Goal: Task Accomplishment & Management: Manage account settings

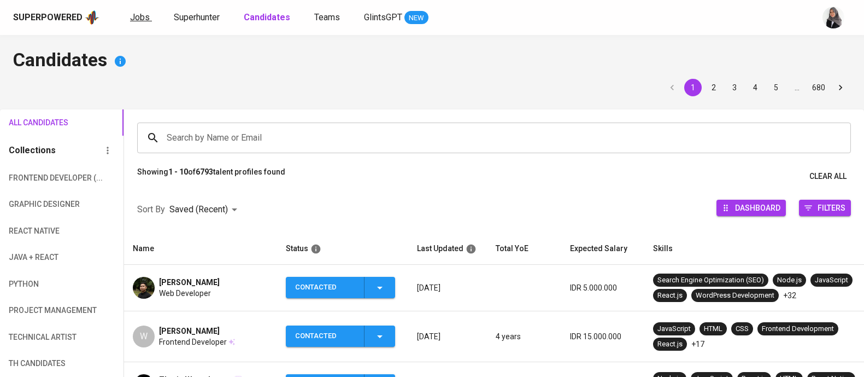
click at [132, 20] on span "Jobs" at bounding box center [140, 17] width 20 height 10
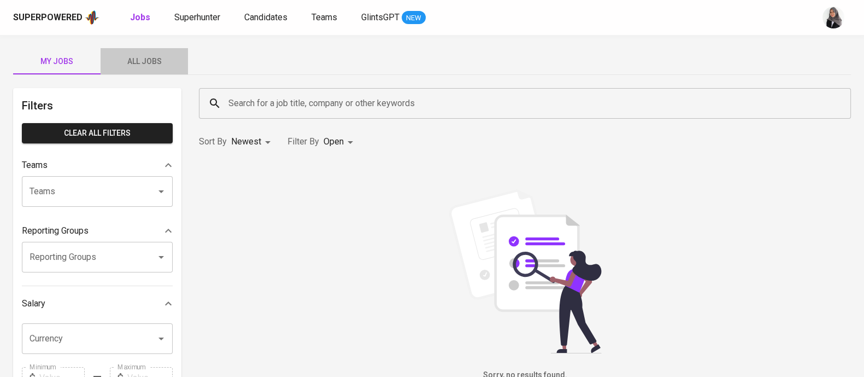
click at [142, 57] on span "All Jobs" at bounding box center [144, 62] width 74 height 14
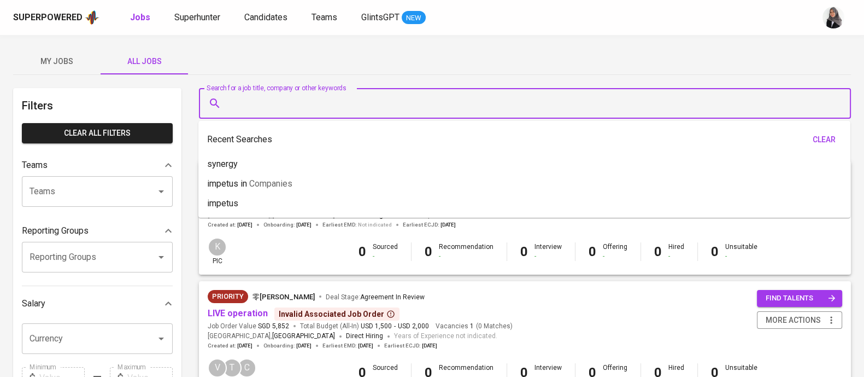
click at [251, 110] on input "Search for a job title, company or other keywords" at bounding box center [528, 103] width 604 height 21
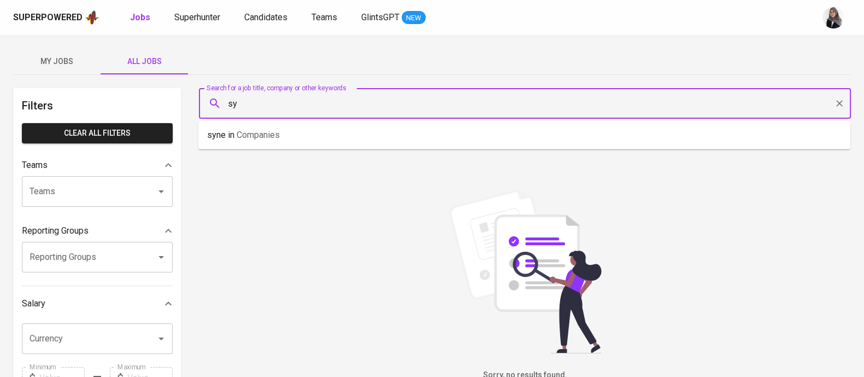
type input "s"
click at [305, 99] on input "Search for a job title, company or other keywords" at bounding box center [528, 103] width 604 height 21
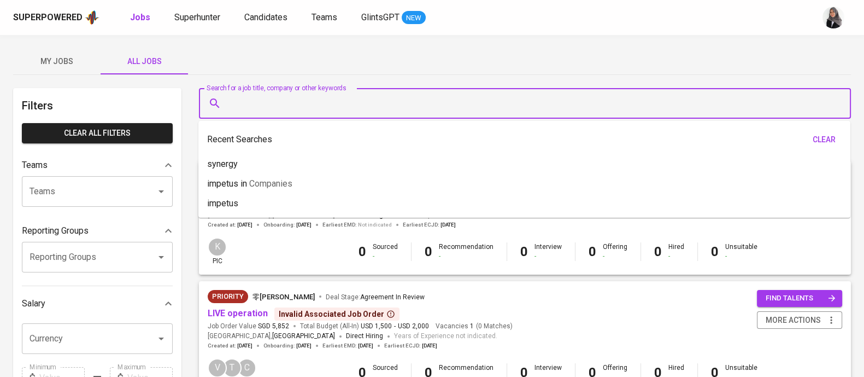
click at [271, 106] on input "Search for a job title, company or other keywords" at bounding box center [528, 103] width 604 height 21
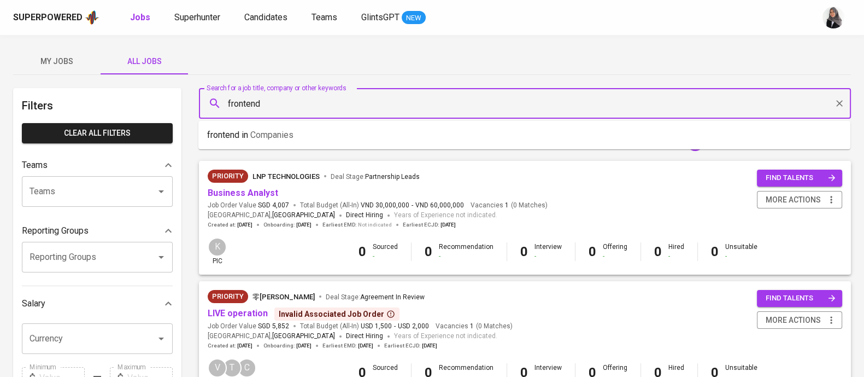
type input "frontend"
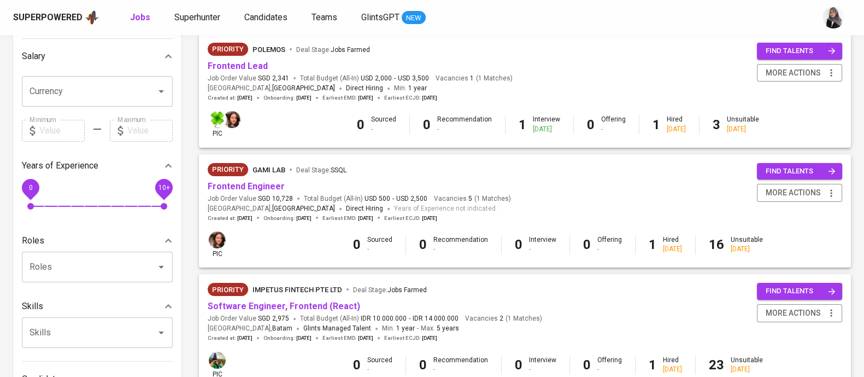
scroll to position [369, 0]
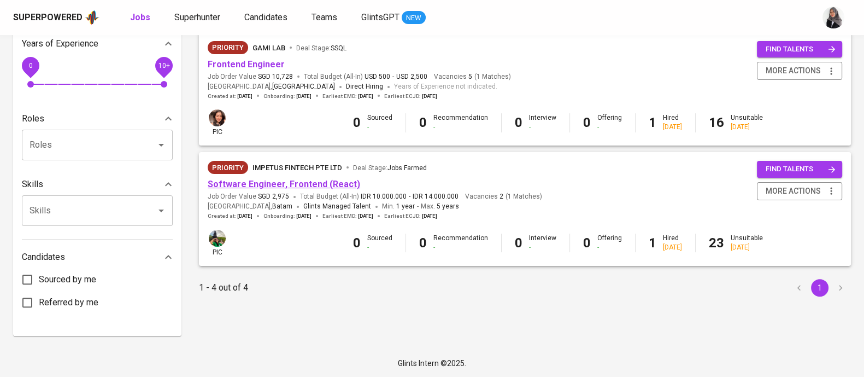
click at [293, 182] on link "Software Engineer, Frontend (React)" at bounding box center [284, 184] width 153 height 10
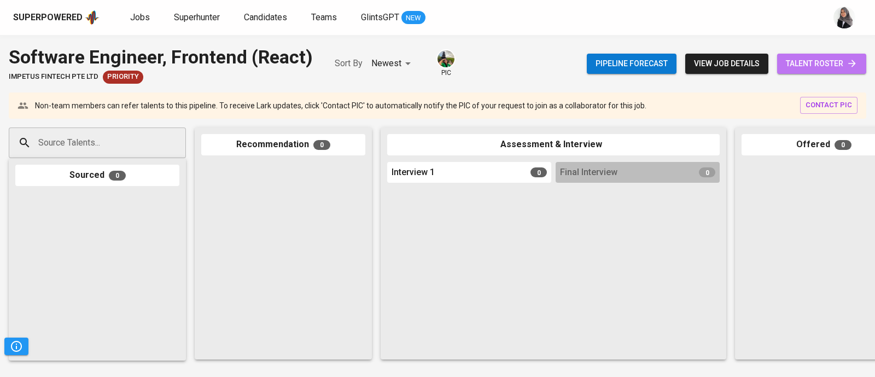
click at [824, 66] on span "talent roster" at bounding box center [822, 64] width 72 height 14
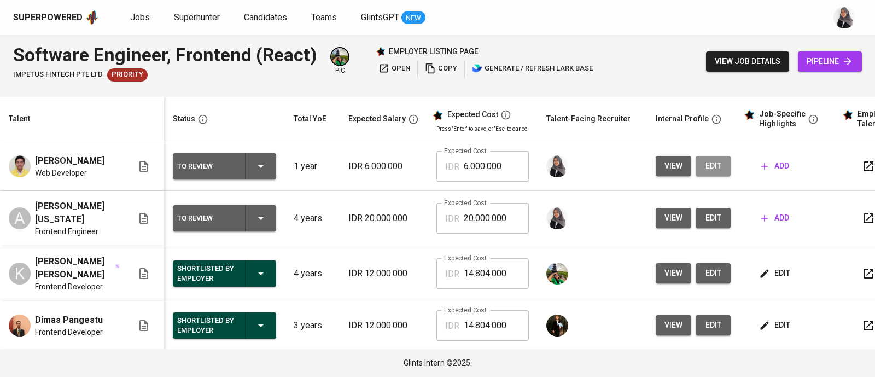
click at [704, 173] on span "edit" at bounding box center [712, 166] width 17 height 14
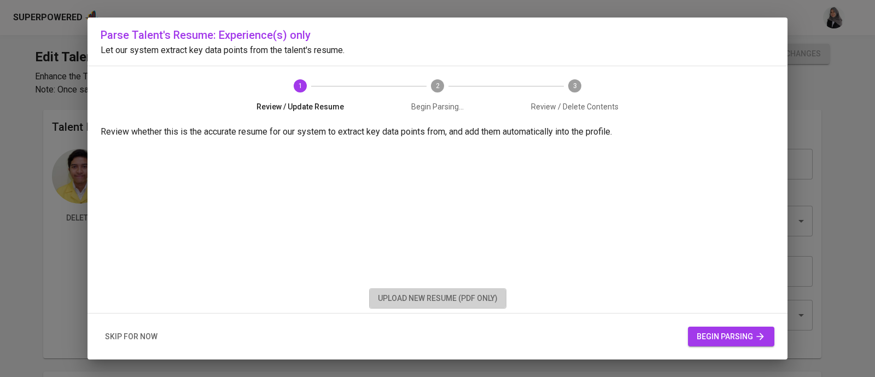
click at [484, 300] on span "upload new resume (pdf only)" at bounding box center [438, 298] width 120 height 14
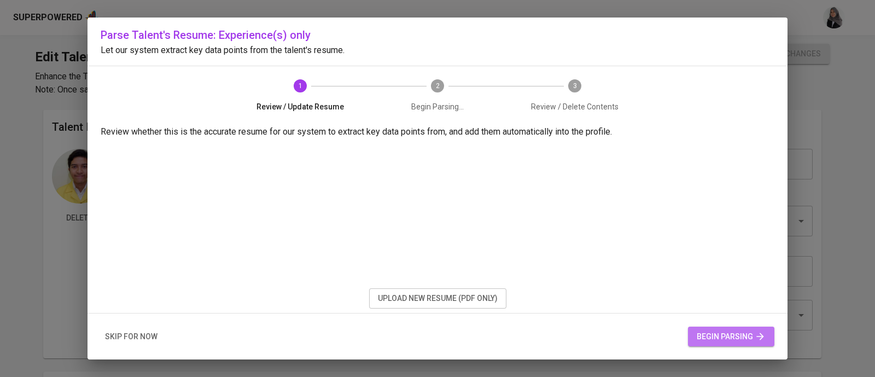
click at [726, 331] on span "begin parsing" at bounding box center [731, 337] width 69 height 14
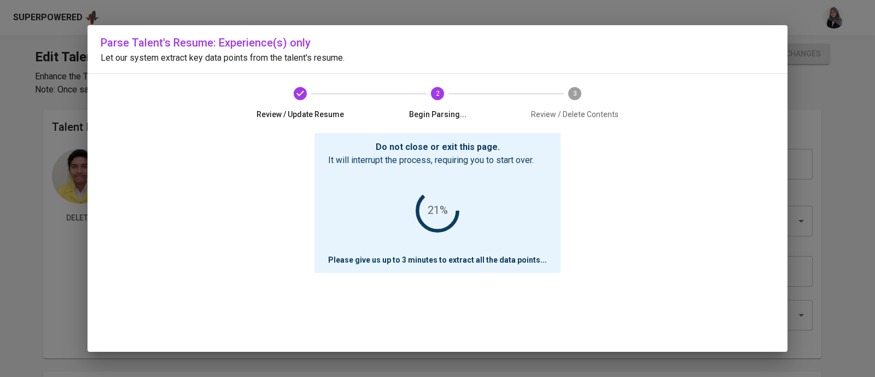
click at [655, 183] on div "Do not close or exit this page. It will interrupt the process, requiring you to…" at bounding box center [438, 242] width 674 height 219
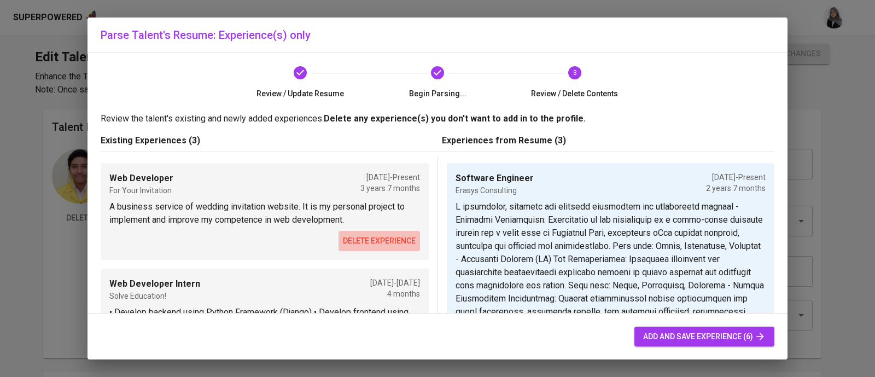
click at [372, 239] on span "delete experience" at bounding box center [379, 241] width 73 height 14
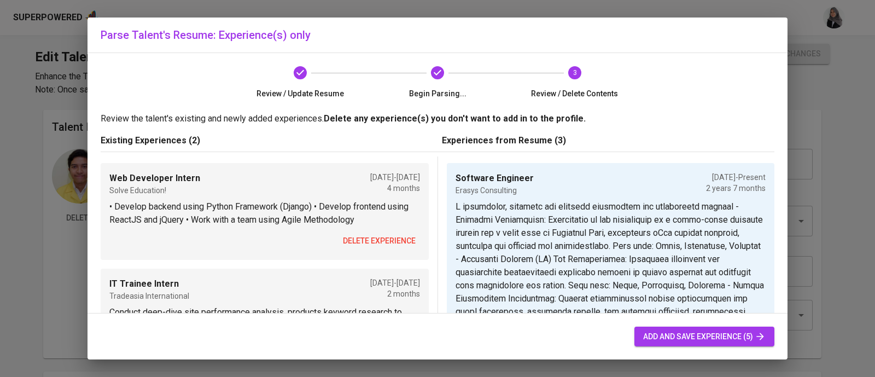
scroll to position [57, 0]
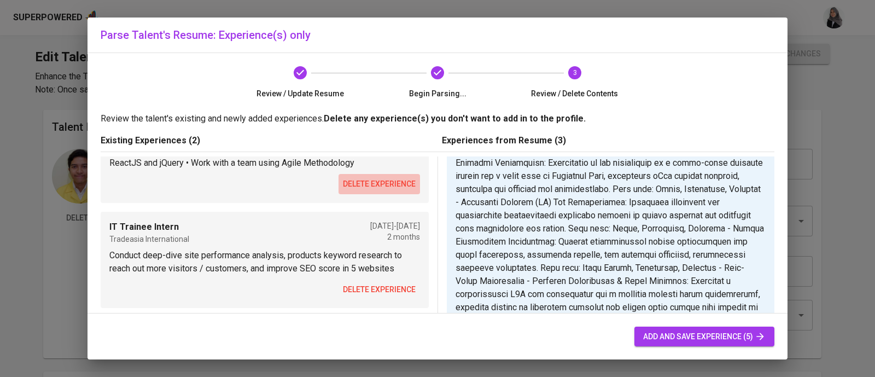
click at [366, 180] on span "delete experience" at bounding box center [379, 184] width 73 height 14
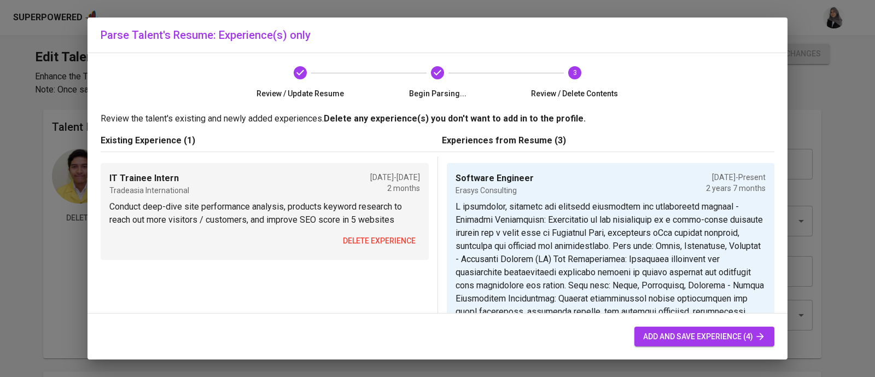
scroll to position [0, 0]
click at [359, 240] on span "delete experience" at bounding box center [379, 241] width 73 height 14
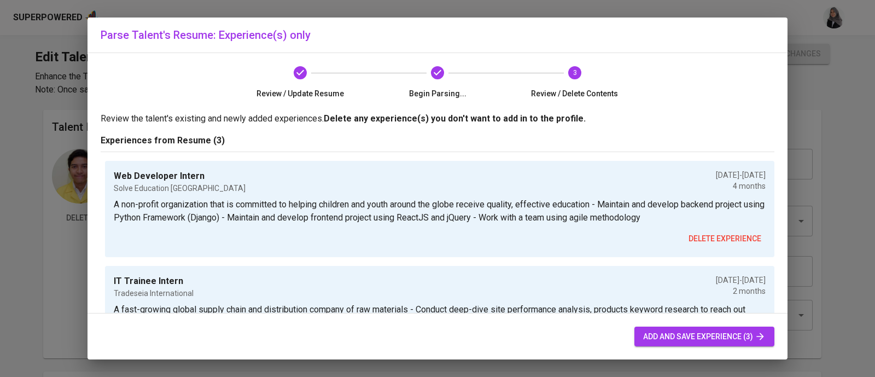
scroll to position [62, 0]
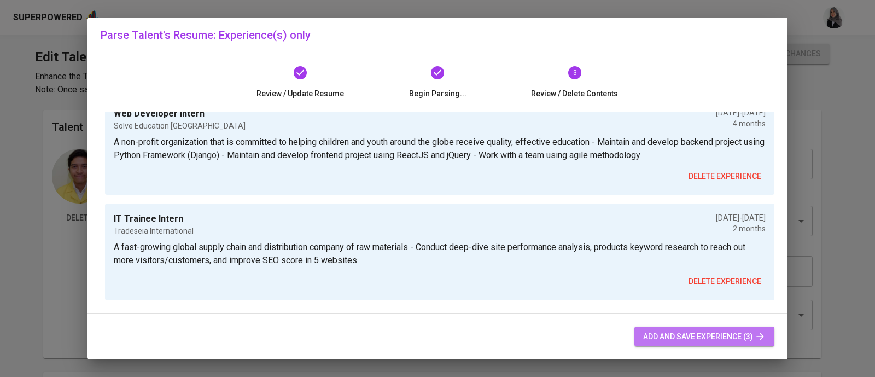
click at [736, 334] on span "add and save experience (3)" at bounding box center [704, 337] width 122 height 14
type input "Software Engineer"
type input "Erasys Consulting"
type input "01/01/2023"
type input "Solve Education Indonesia"
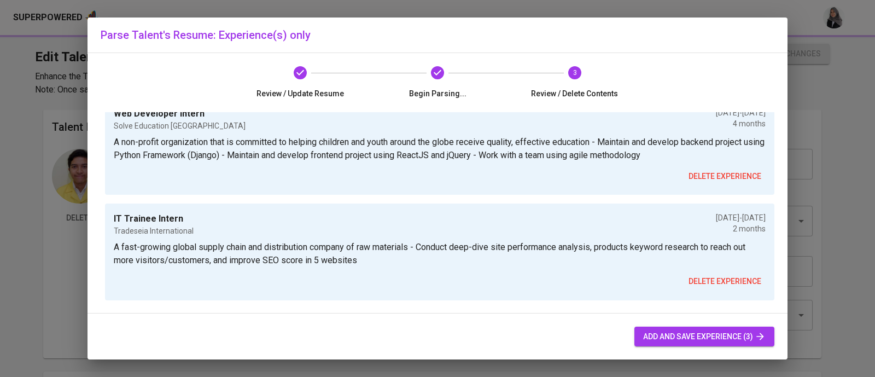
type input "10/01/2022"
type input "Tradeseia International"
type input "04/01/2022"
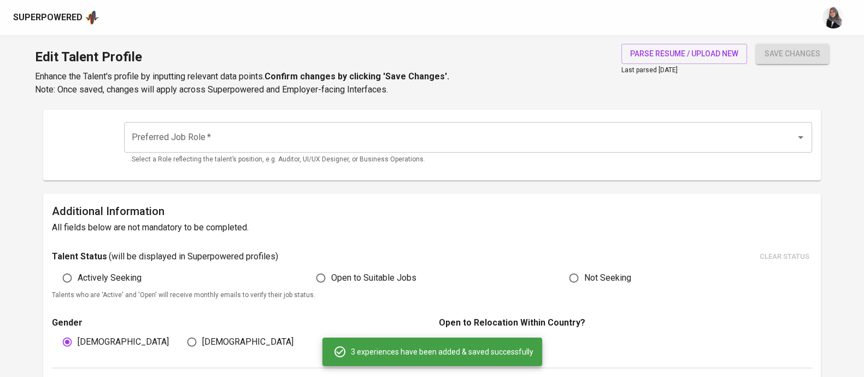
scroll to position [0, 0]
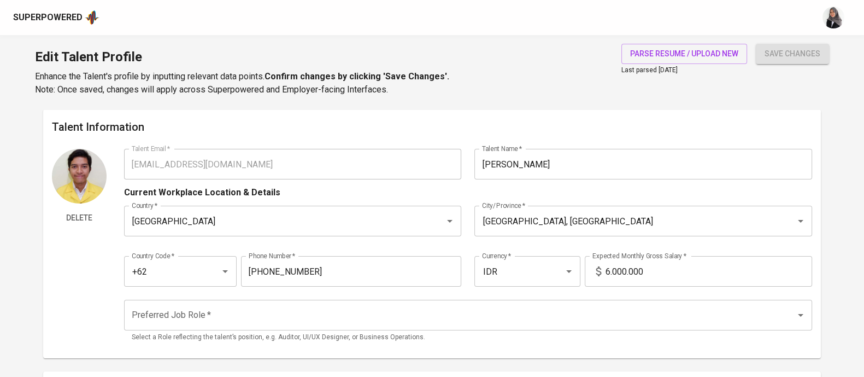
click at [503, 22] on div "Superpowered" at bounding box center [414, 17] width 803 height 16
click at [564, 123] on h6 "Talent Information" at bounding box center [432, 126] width 761 height 17
click at [531, 69] on div "Edit Talent Profile Enhance the Talent's profile by inputting relevant data poi…" at bounding box center [432, 72] width 864 height 74
click at [595, 124] on h6 "Talent Information" at bounding box center [432, 126] width 761 height 17
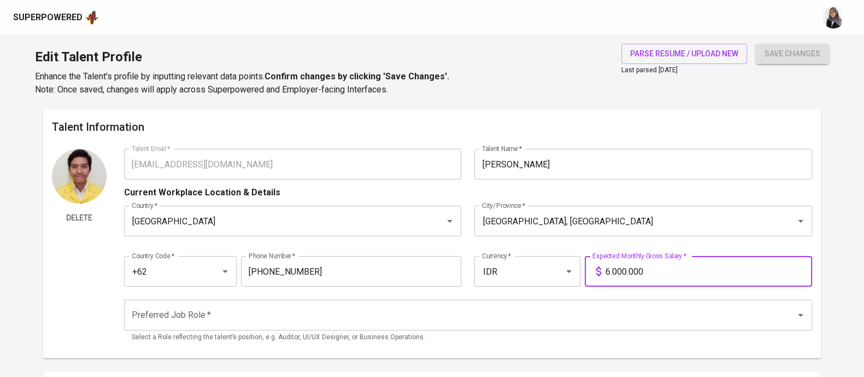
click at [611, 275] on input "6.000.000" at bounding box center [709, 271] width 207 height 31
type input "12.000.000"
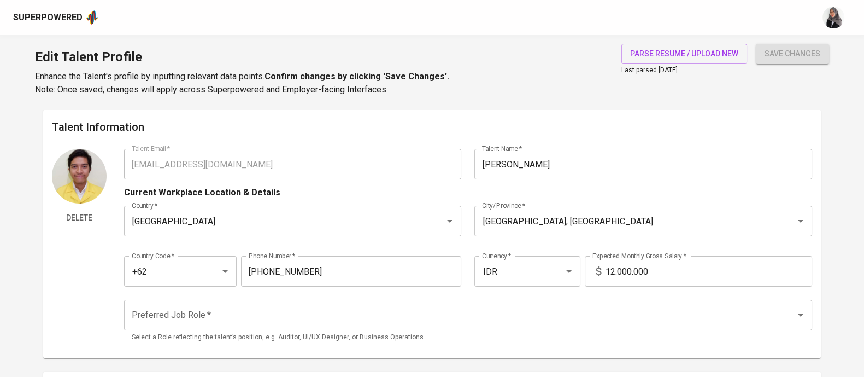
click at [478, 89] on div "Edit Talent Profile Enhance the Talent's profile by inputting relevant data poi…" at bounding box center [432, 72] width 864 height 74
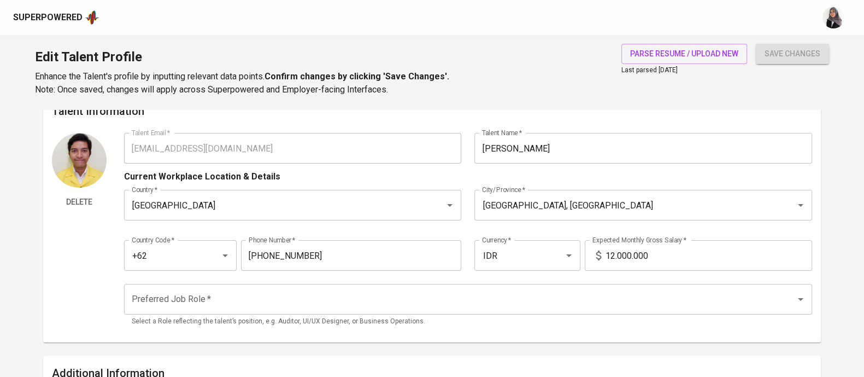
scroll to position [16, 0]
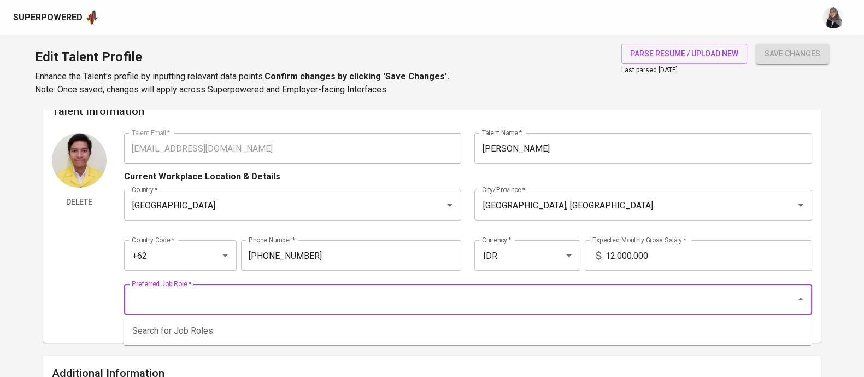
click at [342, 302] on input "Preferred Job Role   *" at bounding box center [453, 299] width 648 height 21
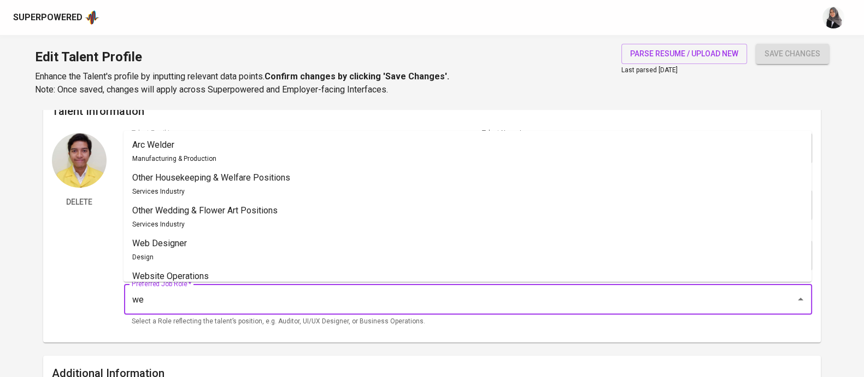
type input "w"
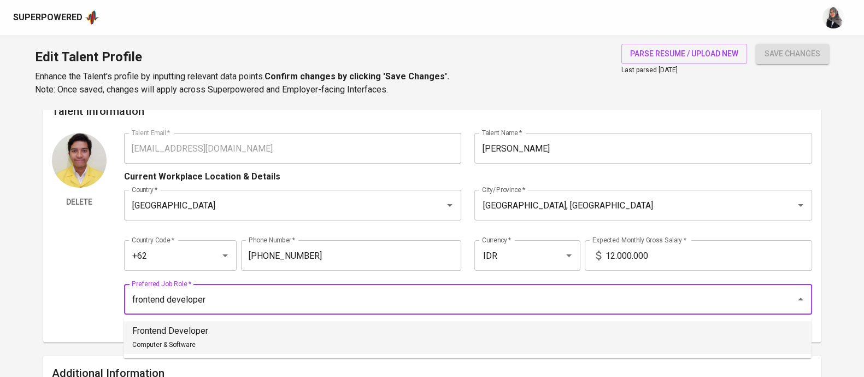
click at [346, 324] on li "Frontend Developer Computer & Software" at bounding box center [468, 337] width 688 height 33
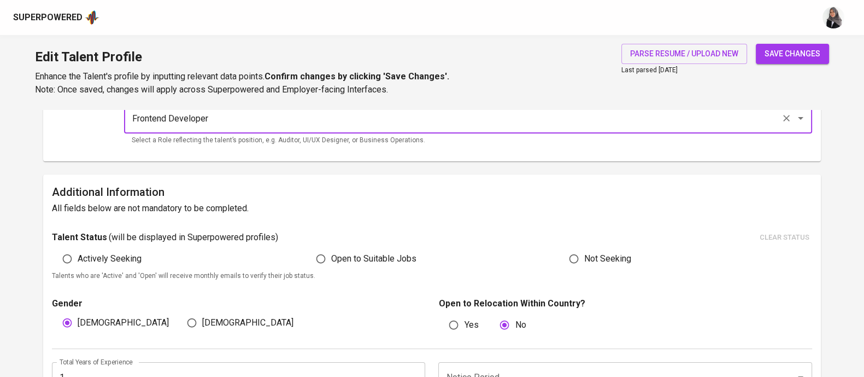
scroll to position [202, 0]
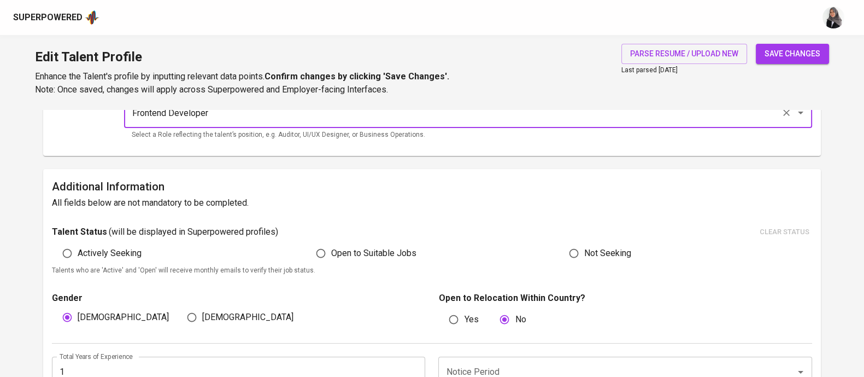
type input "Frontend Developer"
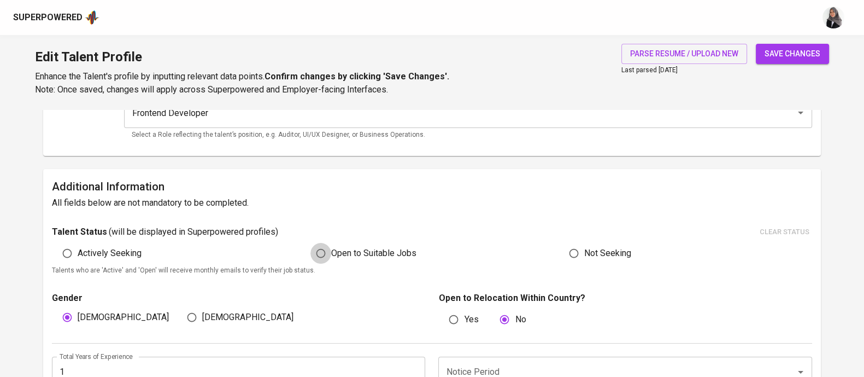
click at [317, 256] on input "Open to Suitable Jobs" at bounding box center [321, 253] width 21 height 21
radio input "true"
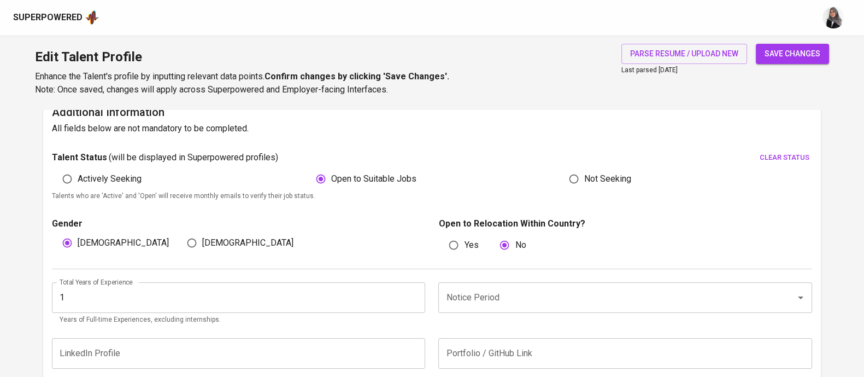
scroll to position [277, 0]
click at [511, 160] on div "Talent Status ( will be displayed in Superpowered profiles ) clear status" at bounding box center [432, 157] width 761 height 17
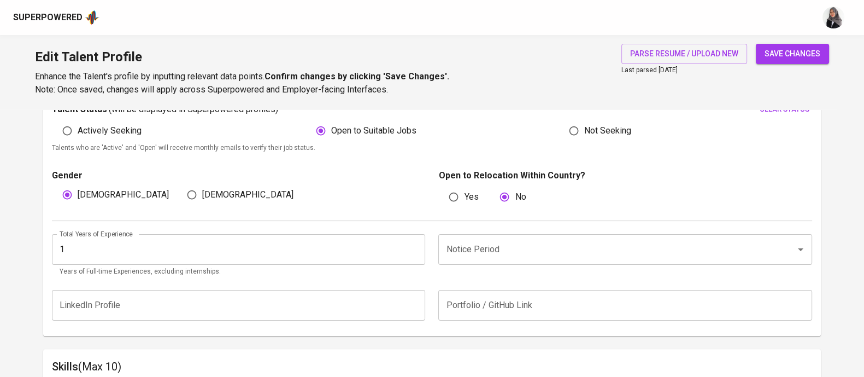
scroll to position [325, 0]
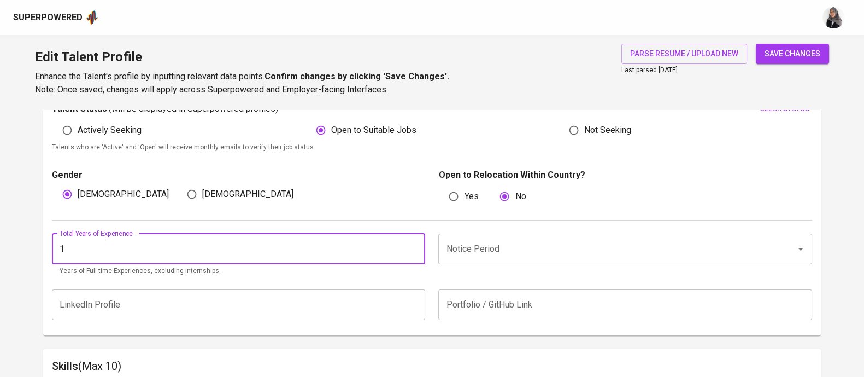
click at [149, 245] on input "1" at bounding box center [238, 248] width 373 height 31
type input "3"
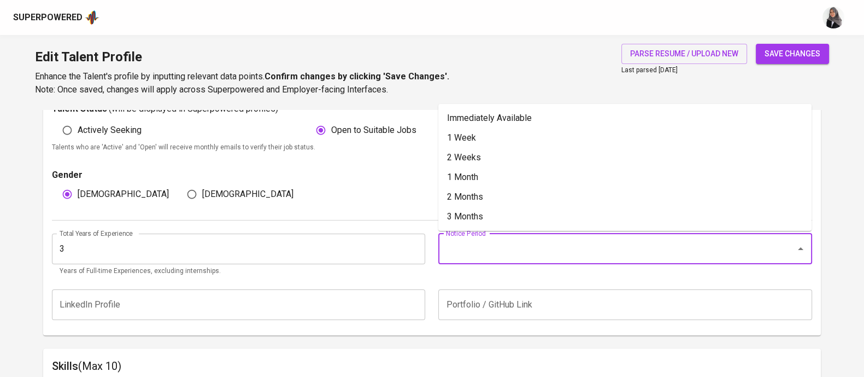
click at [473, 250] on input "Notice Period" at bounding box center [609, 248] width 333 height 21
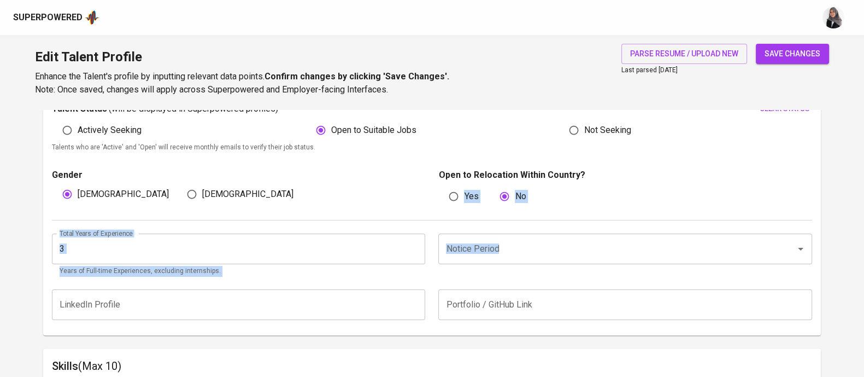
drag, startPoint x: 630, startPoint y: 162, endPoint x: 530, endPoint y: 241, distance: 128.1
click at [530, 241] on div "Talent Status ( will be displayed in Superpowered profiles ) clear status Activ…" at bounding box center [432, 214] width 761 height 226
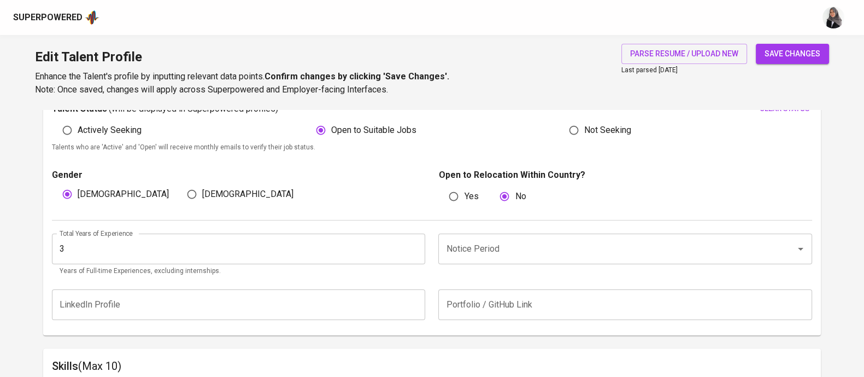
click at [530, 241] on input "Notice Period" at bounding box center [609, 248] width 333 height 21
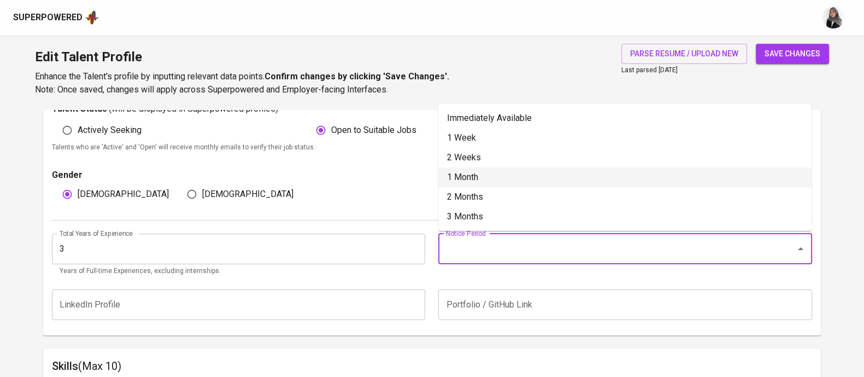
click at [481, 171] on li "1 Month" at bounding box center [624, 177] width 373 height 20
type input "1 Month"
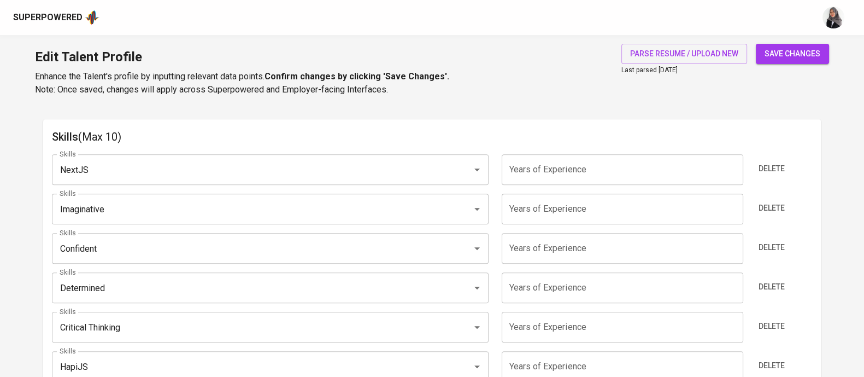
scroll to position [555, 0]
click at [630, 131] on h6 "Skills (Max 10)" at bounding box center [432, 135] width 761 height 17
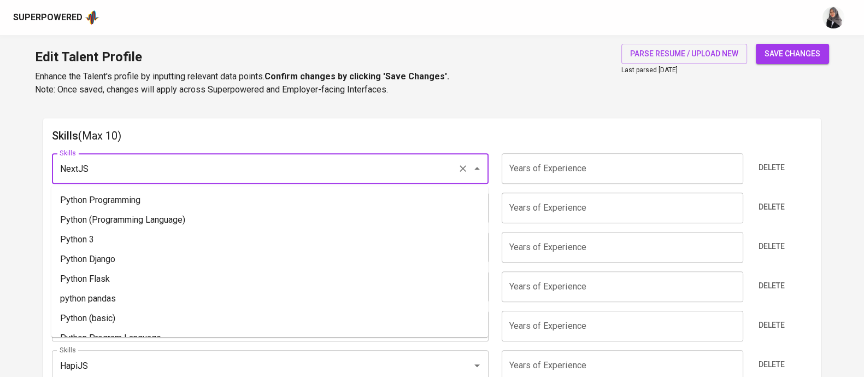
click at [137, 165] on input "NextJS" at bounding box center [255, 168] width 396 height 21
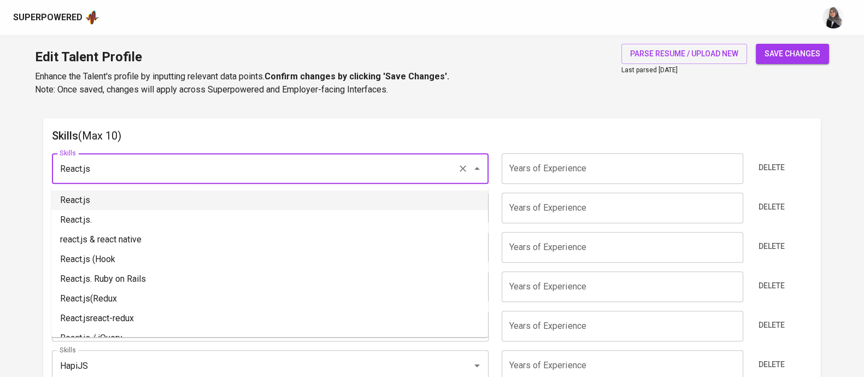
click at [131, 203] on li "React.js" at bounding box center [269, 200] width 437 height 20
type input "React.js"
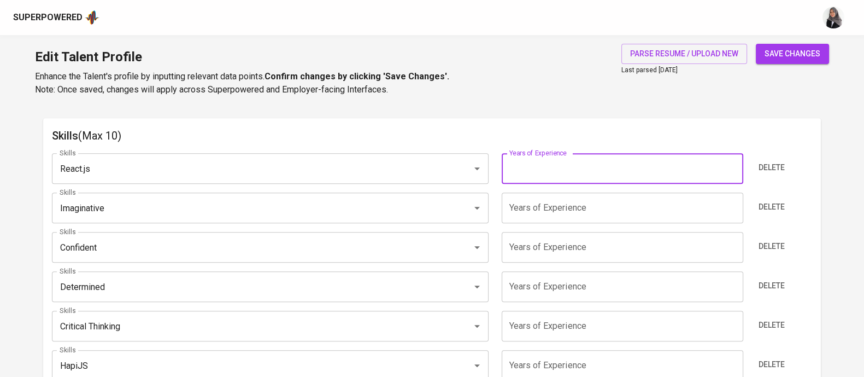
click at [547, 176] on input "number" at bounding box center [623, 168] width 242 height 31
type input "3"
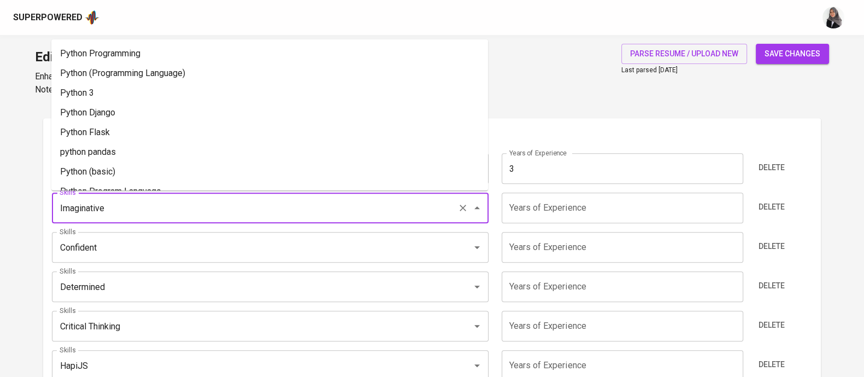
click at [364, 198] on input "Imaginative" at bounding box center [255, 207] width 396 height 21
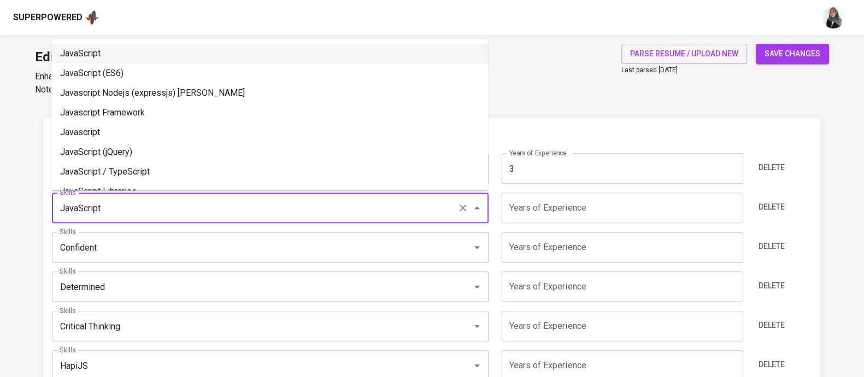
click at [186, 53] on li "JavaScript" at bounding box center [269, 54] width 437 height 20
type input "JavaScript"
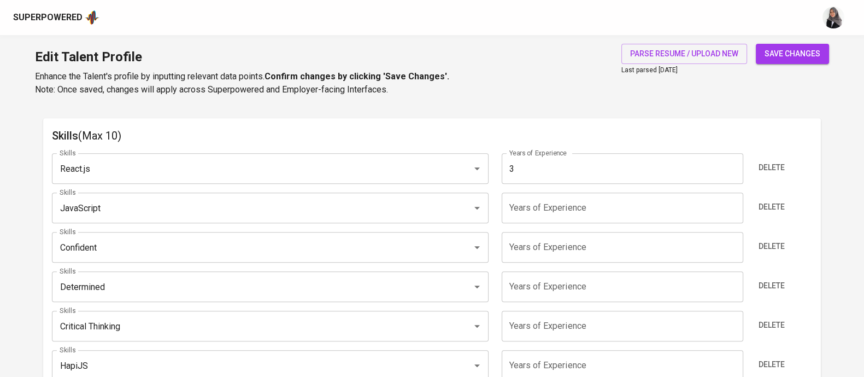
click at [593, 209] on input "number" at bounding box center [623, 207] width 242 height 31
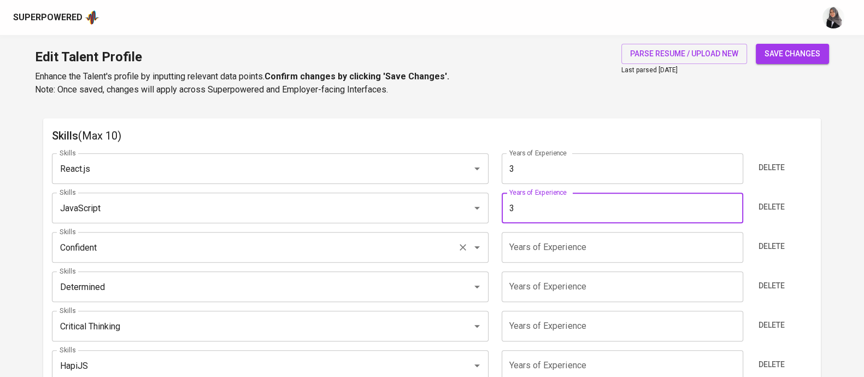
type input "3"
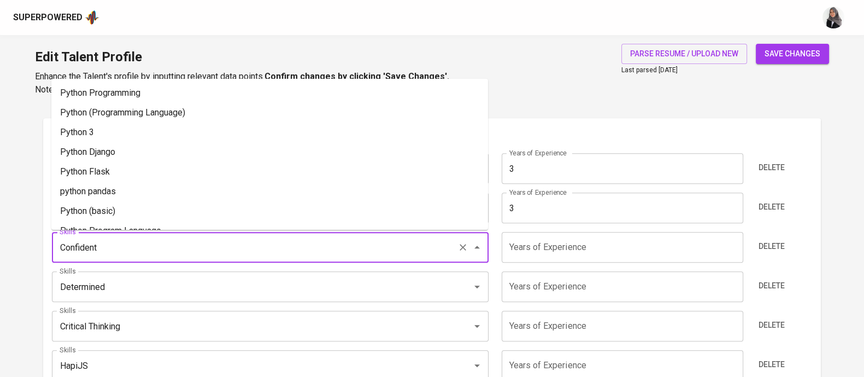
click at [333, 247] on input "Confident" at bounding box center [255, 247] width 396 height 21
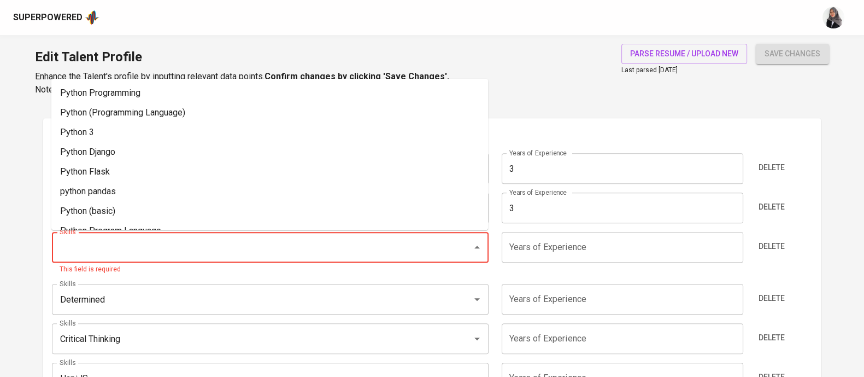
click at [131, 250] on input "Skills" at bounding box center [255, 247] width 396 height 21
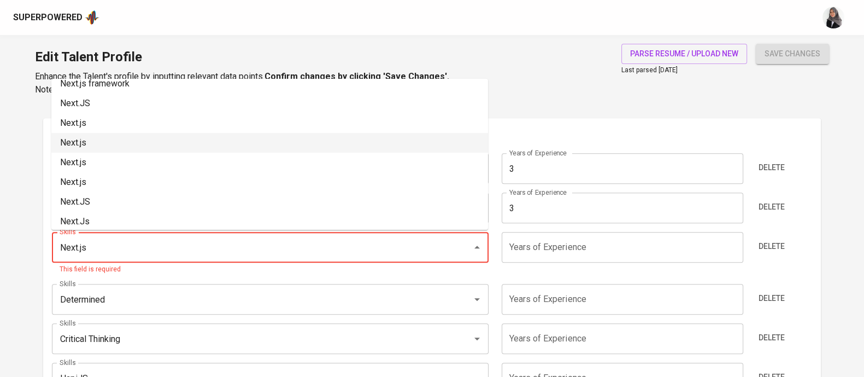
scroll to position [89, 0]
click at [124, 140] on li "Next.js" at bounding box center [269, 142] width 437 height 20
type input "Next.js"
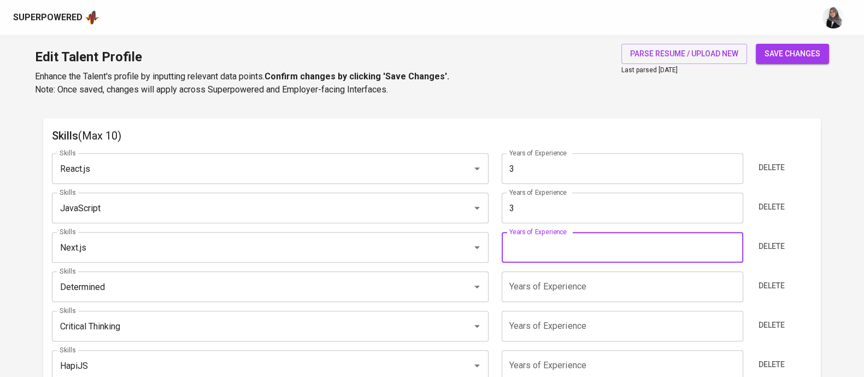
click at [569, 240] on input "number" at bounding box center [623, 247] width 242 height 31
type input "1"
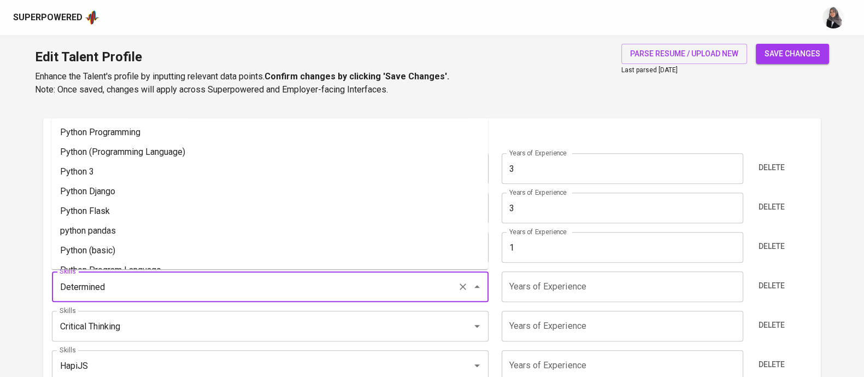
click at [330, 289] on input "Determined" at bounding box center [255, 286] width 396 height 21
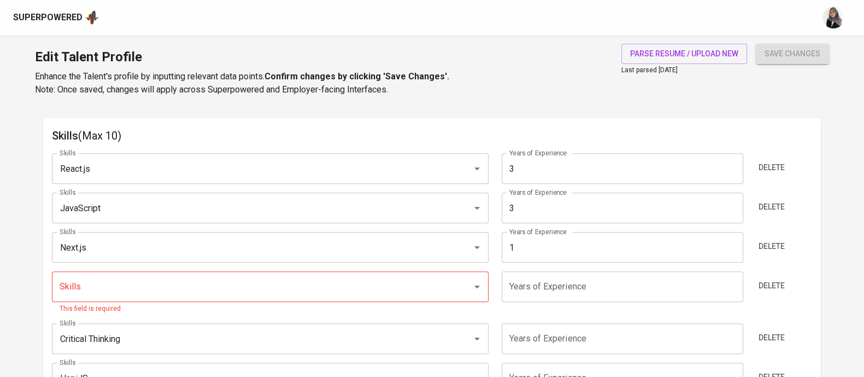
click at [576, 57] on div "Edit Talent Profile Enhance the Talent's profile by inputting relevant data poi…" at bounding box center [432, 72] width 864 height 74
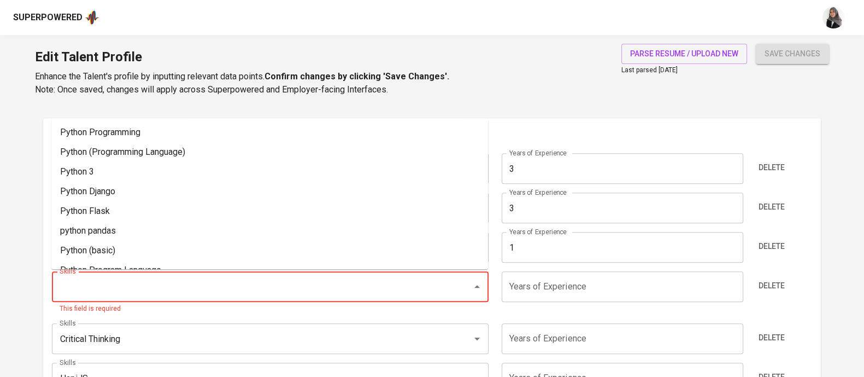
click at [113, 291] on input "Skills" at bounding box center [255, 286] width 396 height 21
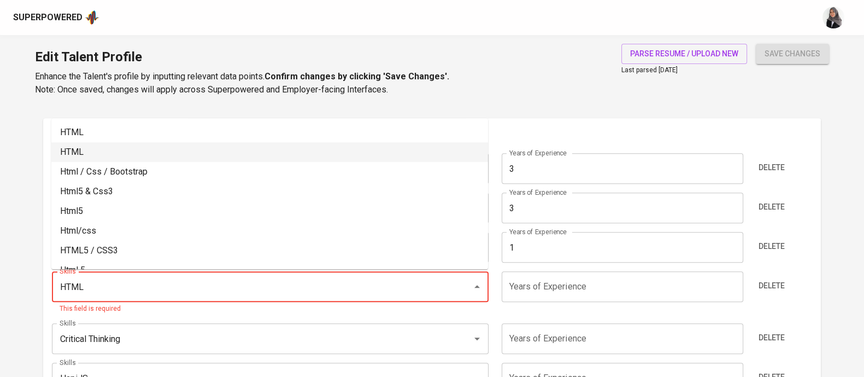
click at [102, 142] on li "HTML" at bounding box center [269, 152] width 437 height 20
type input "HTML"
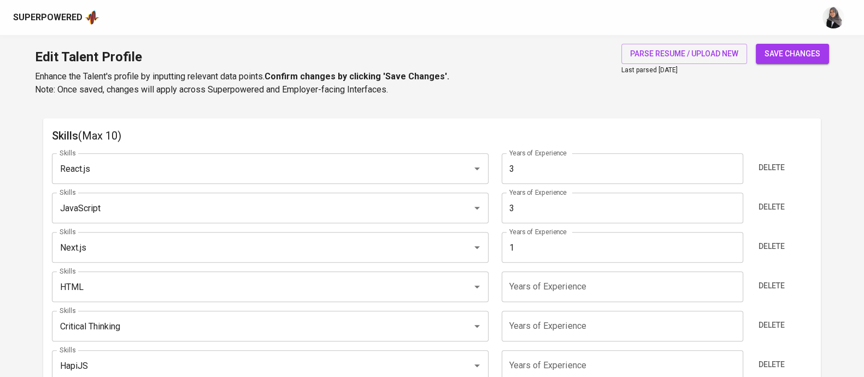
click at [542, 290] on input "number" at bounding box center [623, 286] width 242 height 31
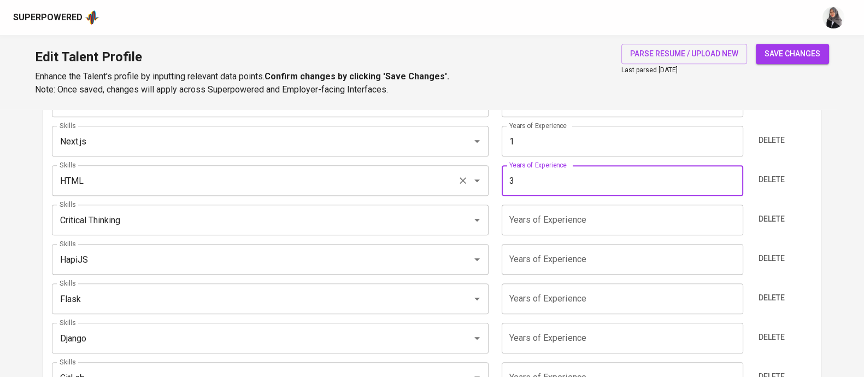
scroll to position [662, 0]
type input "3"
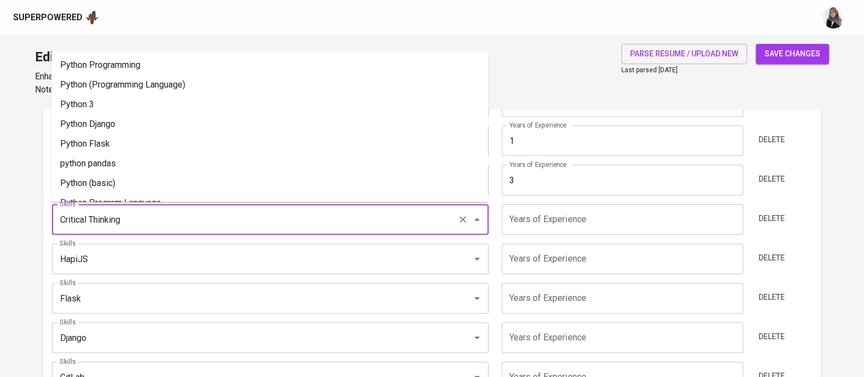
click at [150, 214] on input "Critical Thinking" at bounding box center [255, 219] width 396 height 21
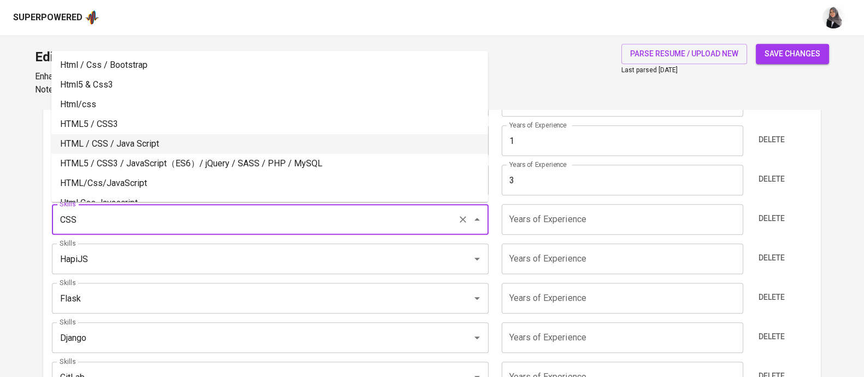
scroll to position [197, 0]
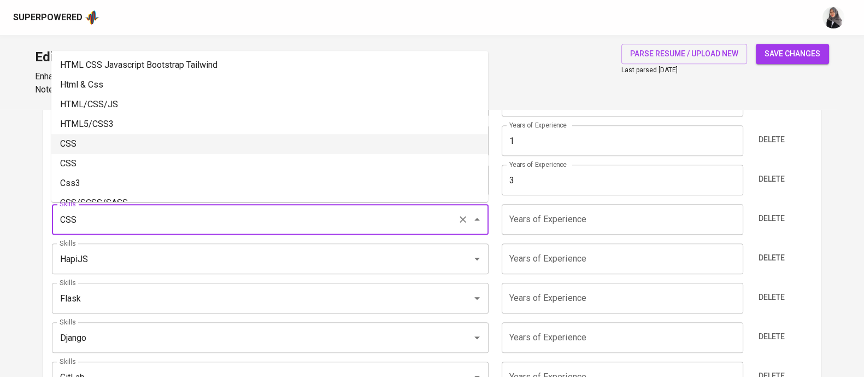
click at [125, 145] on li "CSS" at bounding box center [269, 144] width 437 height 20
type input "CSS"
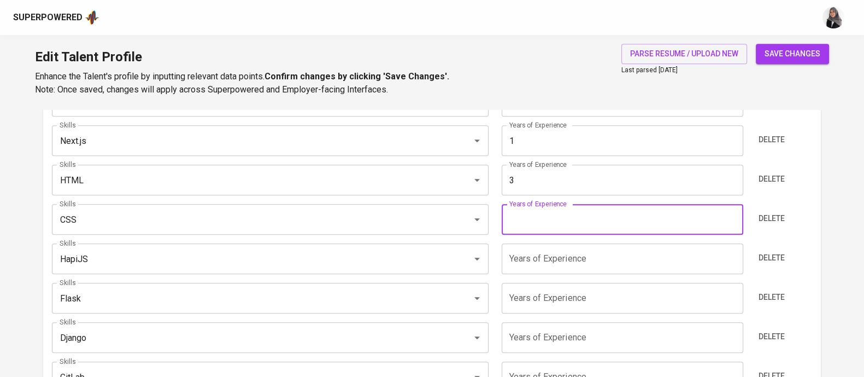
click at [588, 217] on input "number" at bounding box center [623, 219] width 242 height 31
type input "3"
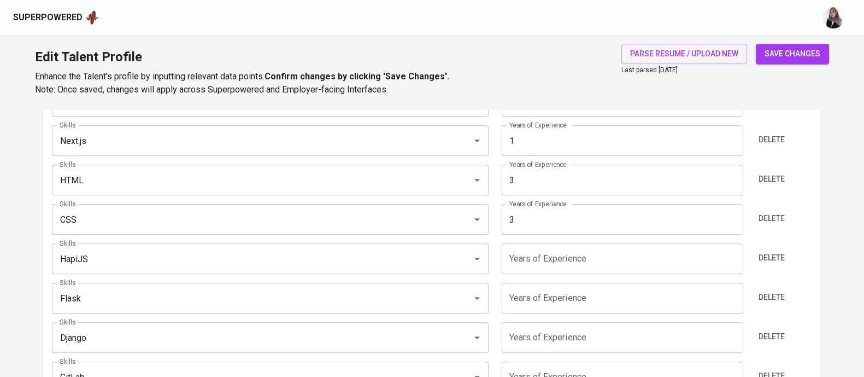
click at [575, 67] on div "Edit Talent Profile Enhance the Talent's profile by inputting relevant data poi…" at bounding box center [432, 72] width 864 height 74
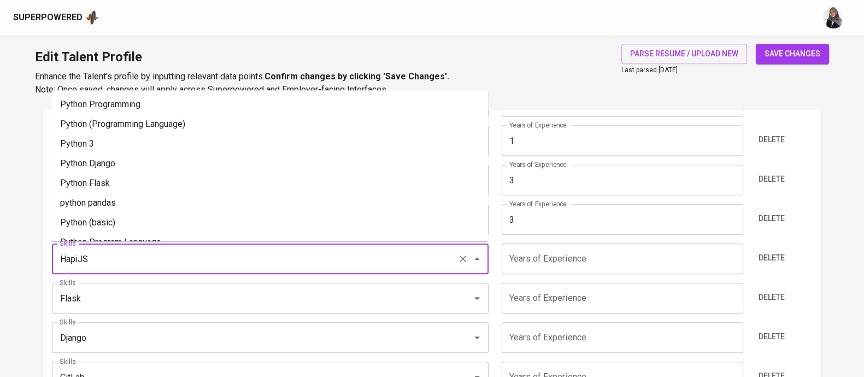
click at [120, 254] on input "HapiJS" at bounding box center [255, 258] width 396 height 21
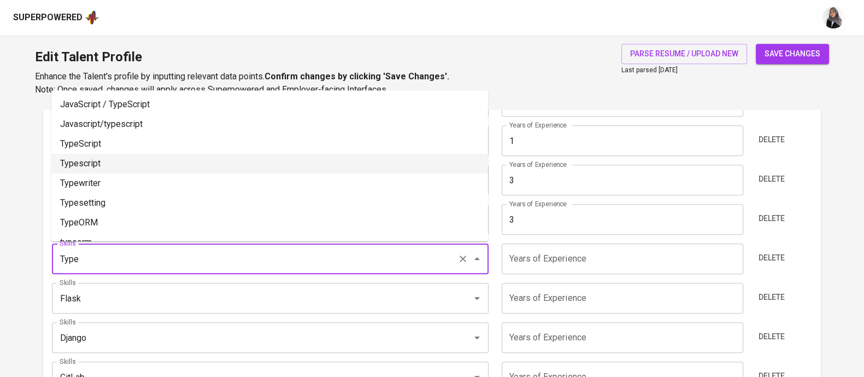
click at [125, 161] on li "Typescript" at bounding box center [269, 164] width 437 height 20
type input "Typescript"
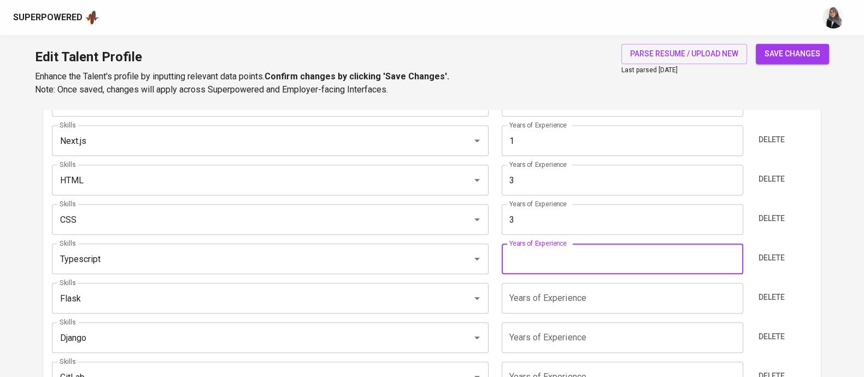
click at [527, 253] on input "number" at bounding box center [623, 258] width 242 height 31
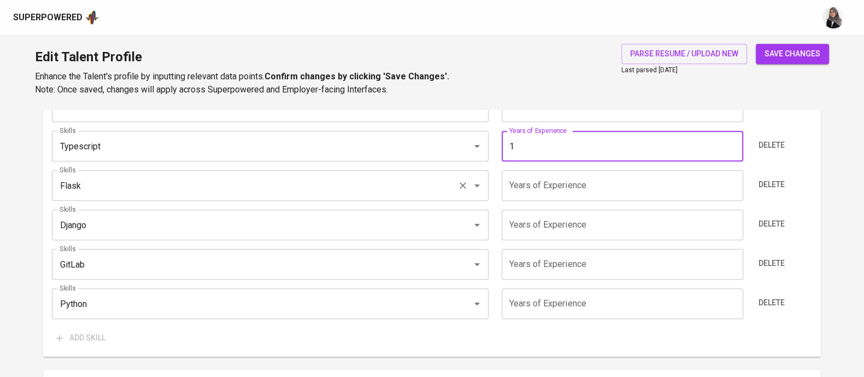
scroll to position [776, 0]
type input "1"
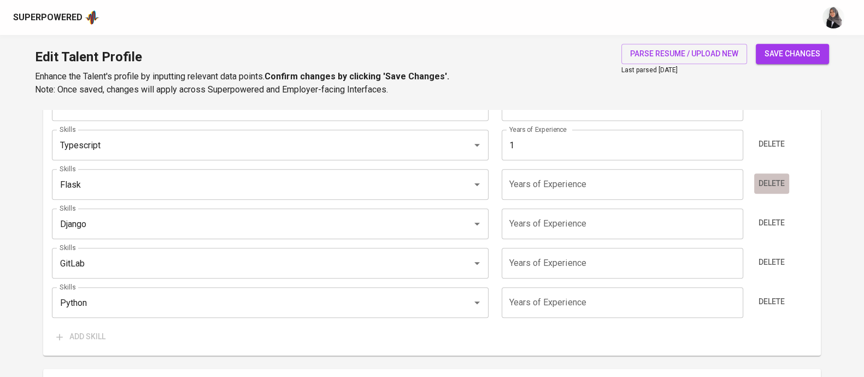
click at [774, 177] on span "Delete" at bounding box center [772, 184] width 26 height 14
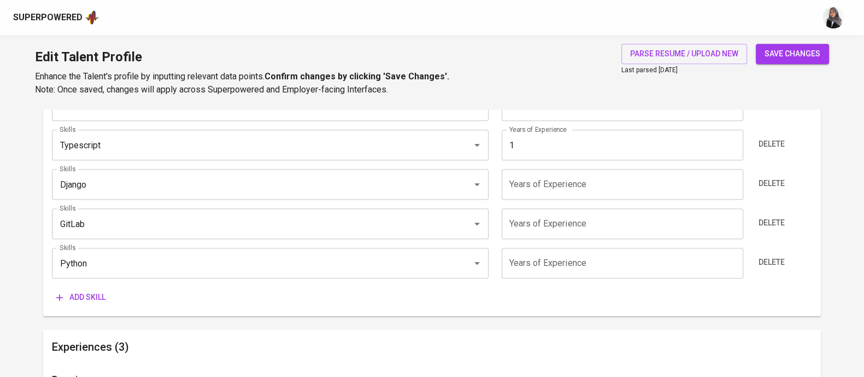
scroll to position [736, 0]
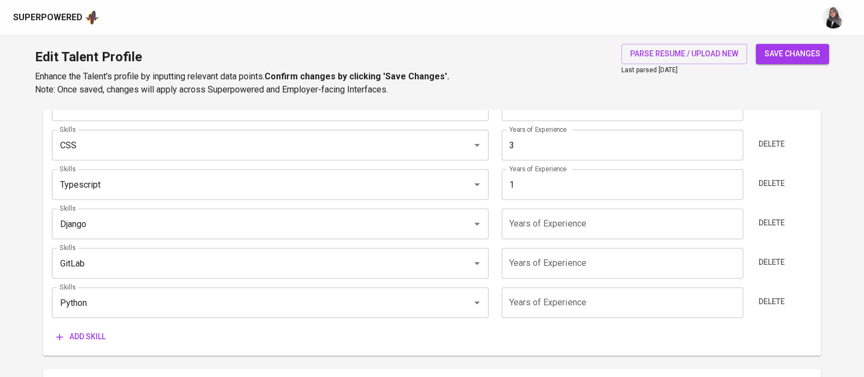
click at [536, 84] on div "Edit Talent Profile Enhance the Talent's profile by inputting relevant data poi…" at bounding box center [432, 72] width 864 height 74
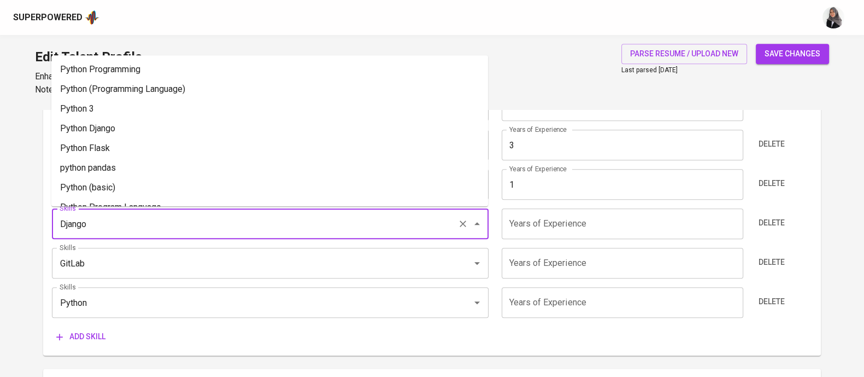
click at [131, 224] on input "Django" at bounding box center [255, 223] width 396 height 21
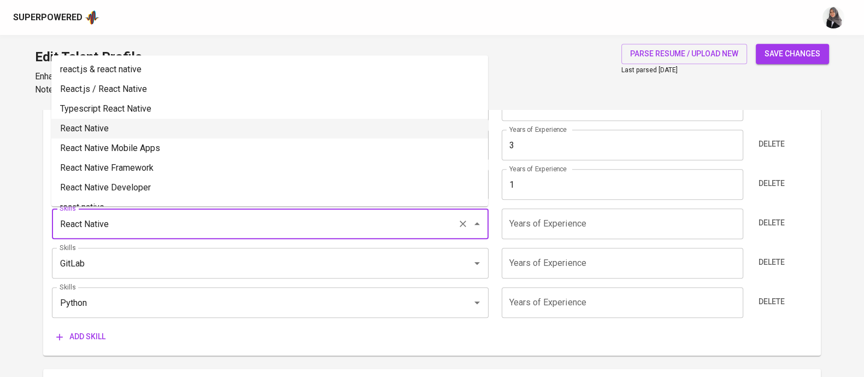
click at [107, 126] on li "React Native" at bounding box center [269, 129] width 437 height 20
type input "React Native"
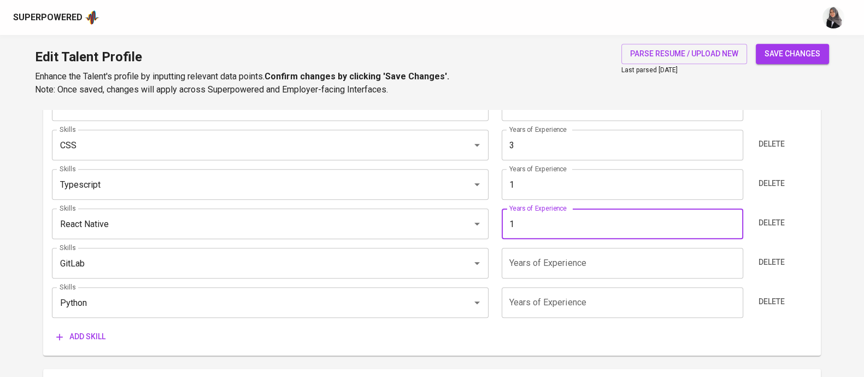
click at [562, 230] on input "1" at bounding box center [623, 223] width 242 height 31
type input "1"
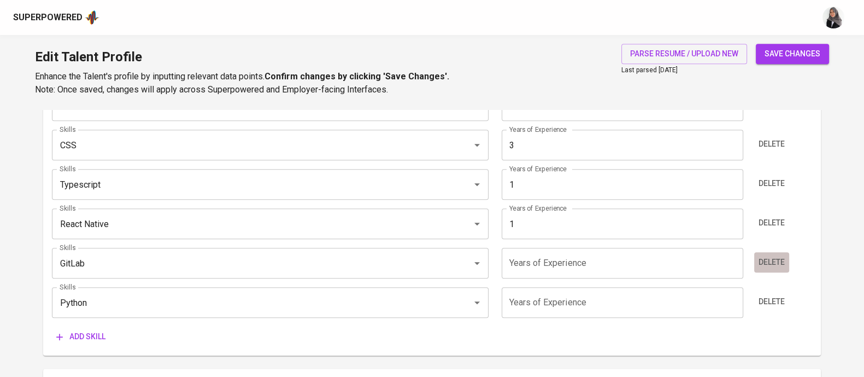
click at [778, 266] on span "Delete" at bounding box center [772, 262] width 26 height 14
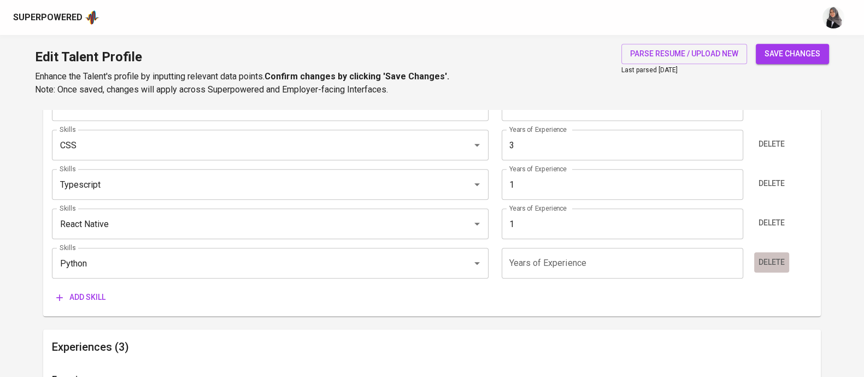
click at [774, 266] on span "Delete" at bounding box center [772, 262] width 26 height 14
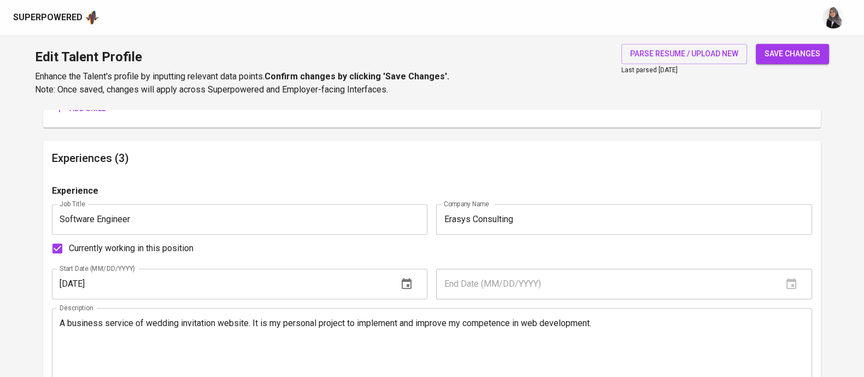
scroll to position [887, 0]
click at [546, 157] on h6 "Experiences (3)" at bounding box center [432, 156] width 761 height 17
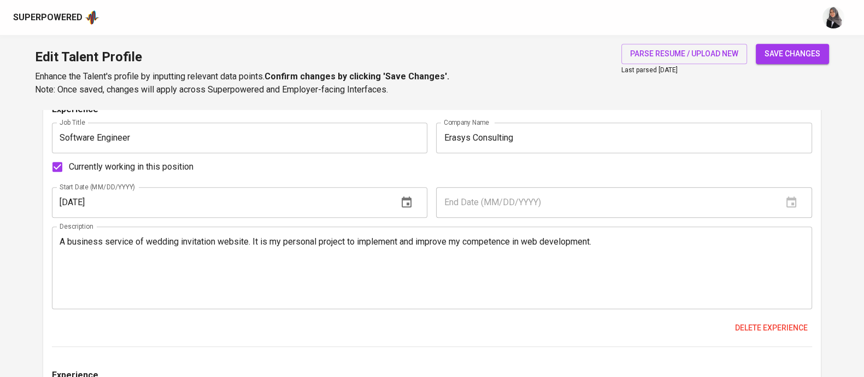
scroll to position [0, 0]
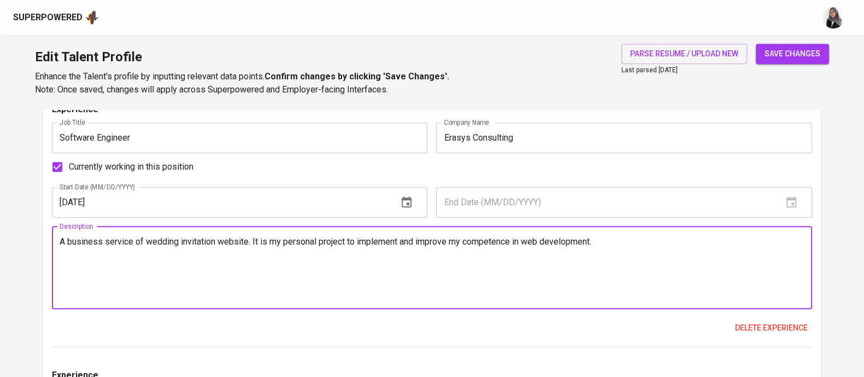
drag, startPoint x: 61, startPoint y: 239, endPoint x: 331, endPoint y: 210, distance: 271.6
click at [331, 210] on div "Experience Job Title Software Engineer Job Title Company Name Erasys Consulting…" at bounding box center [432, 225] width 761 height 244
drag, startPoint x: 331, startPoint y: 210, endPoint x: 334, endPoint y: 215, distance: 5.6
click at [334, 215] on input "01/01/2023" at bounding box center [220, 202] width 337 height 31
drag, startPoint x: 353, startPoint y: 239, endPoint x: 150, endPoint y: 239, distance: 202.3
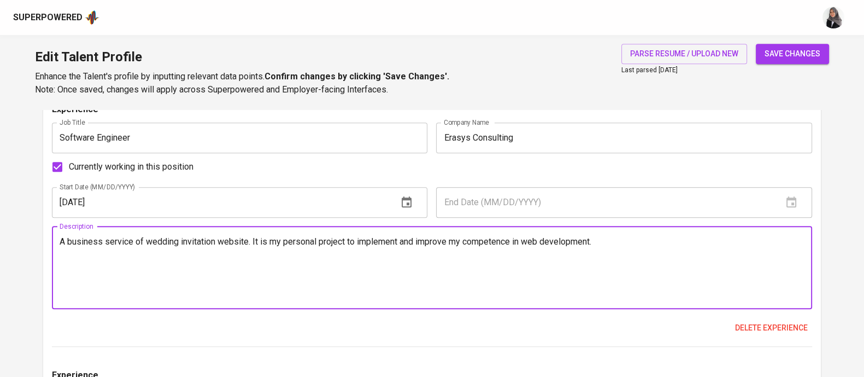
click at [152, 239] on textarea "A business service of wedding invitation website. It is my personal project to …" at bounding box center [432, 267] width 745 height 62
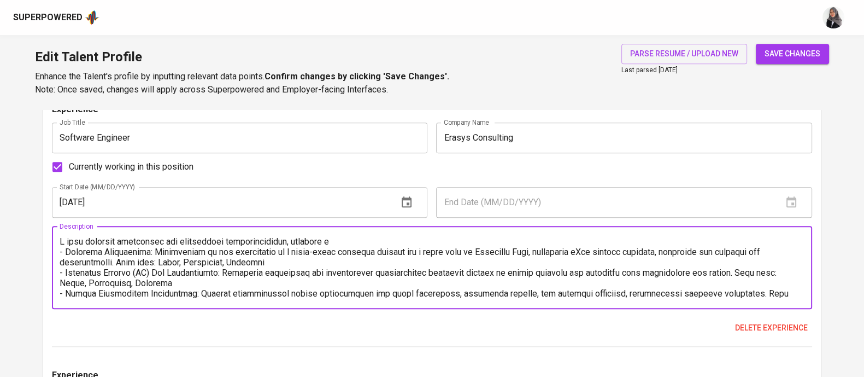
drag, startPoint x: 61, startPoint y: 241, endPoint x: 349, endPoint y: 238, distance: 287.6
click at [349, 238] on textarea at bounding box center [432, 267] width 745 height 62
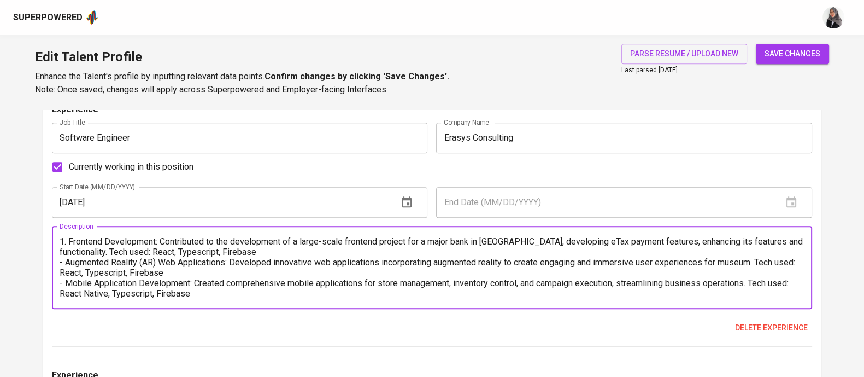
click at [62, 261] on textarea "1. Frontend Development: Contributed to the development of a large-scale fronte…" at bounding box center [432, 267] width 745 height 62
click at [61, 283] on textarea "1. Frontend Development: Contributed to the development of a large-scale fronte…" at bounding box center [432, 267] width 745 height 62
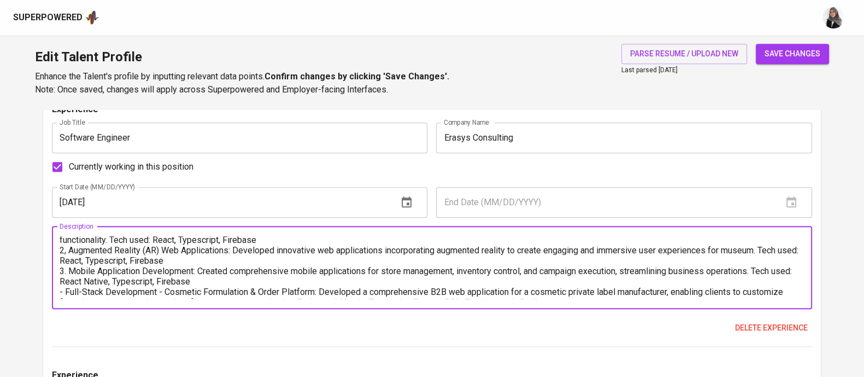
scroll to position [20, 0]
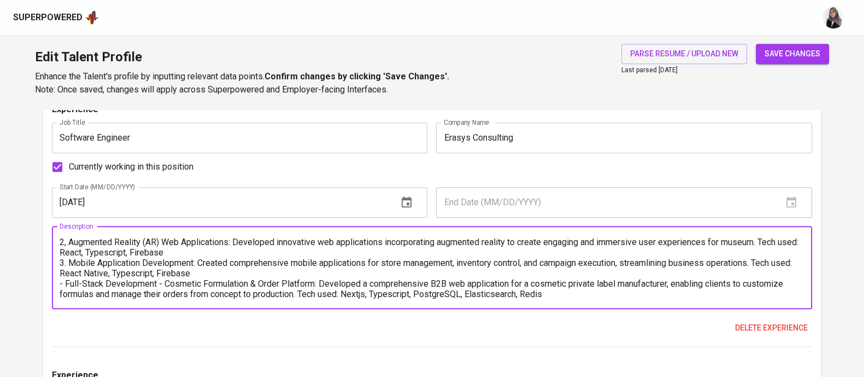
click at [66, 283] on textarea "1. Frontend Development: Contributed to the development of a large-scale fronte…" at bounding box center [432, 267] width 745 height 62
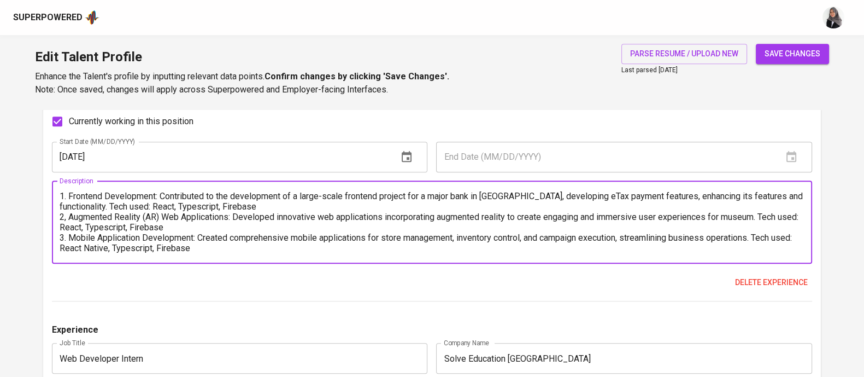
scroll to position [1, 0]
click at [67, 214] on textarea "1. Frontend Development: Contributed to the development of a large-scale fronte…" at bounding box center [432, 222] width 745 height 62
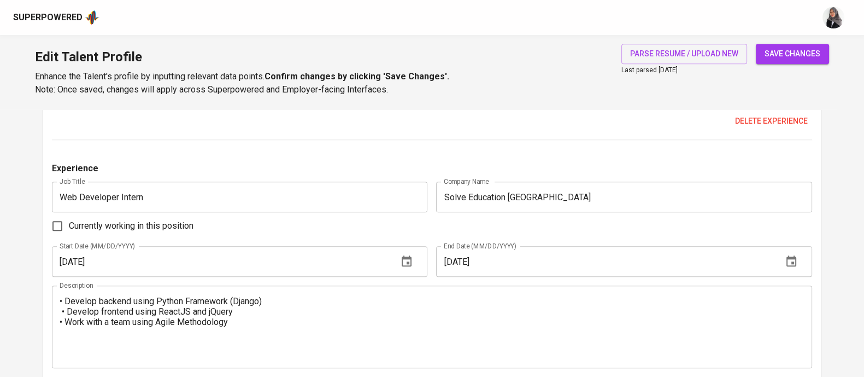
scroll to position [1174, 0]
type textarea "1. Frontend Development: Contributed to the development of a large-scale fronte…"
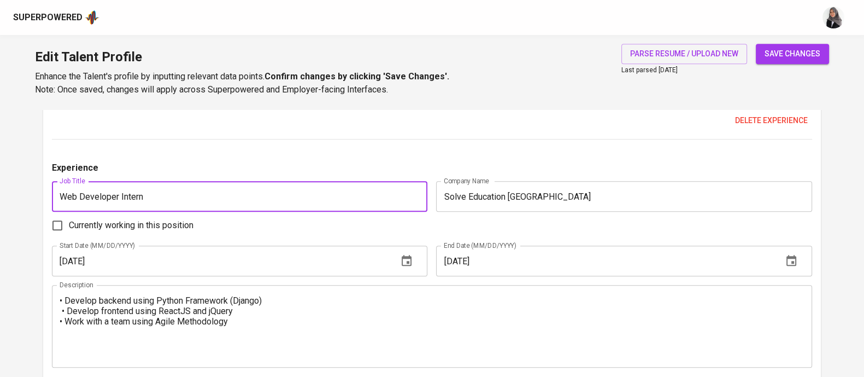
click at [177, 195] on input "Web Developer Intern" at bounding box center [240, 196] width 376 height 31
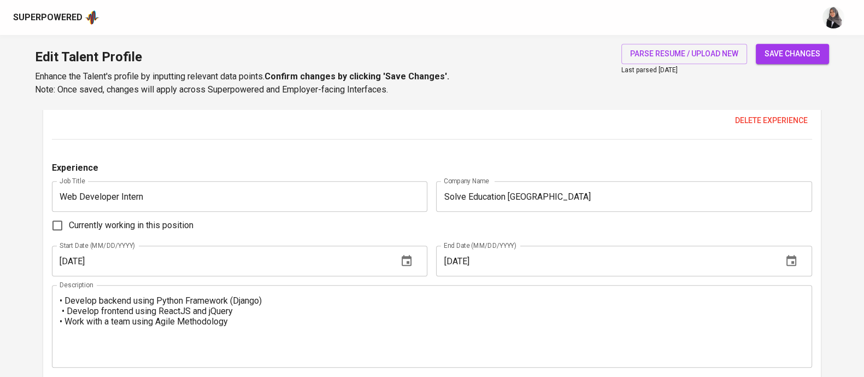
click at [512, 214] on div "Currently working in this position" at bounding box center [432, 225] width 761 height 23
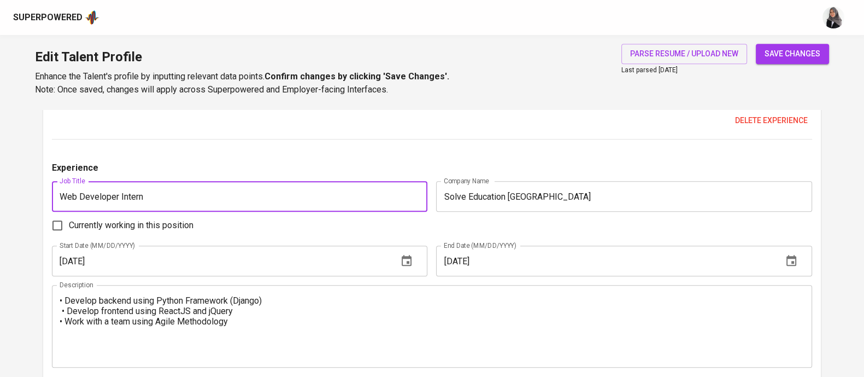
click at [187, 188] on input "Web Developer Intern" at bounding box center [240, 196] width 376 height 31
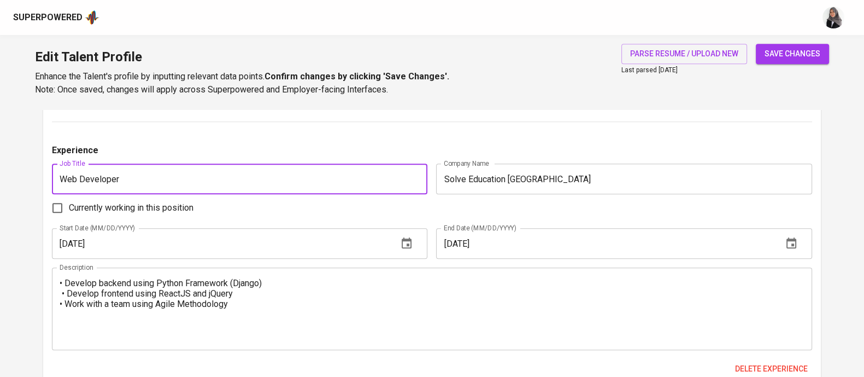
scroll to position [1193, 0]
type input "Web Developer"
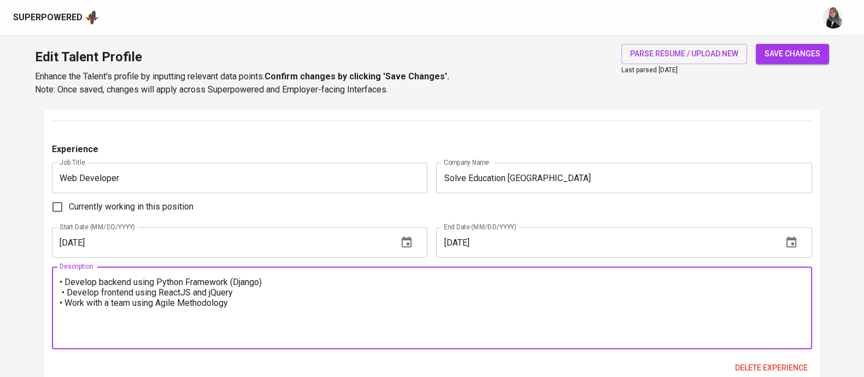
click at [60, 291] on textarea "• Develop backend using Python Framework (Django) • Develop frontend using Reac…" at bounding box center [432, 308] width 745 height 62
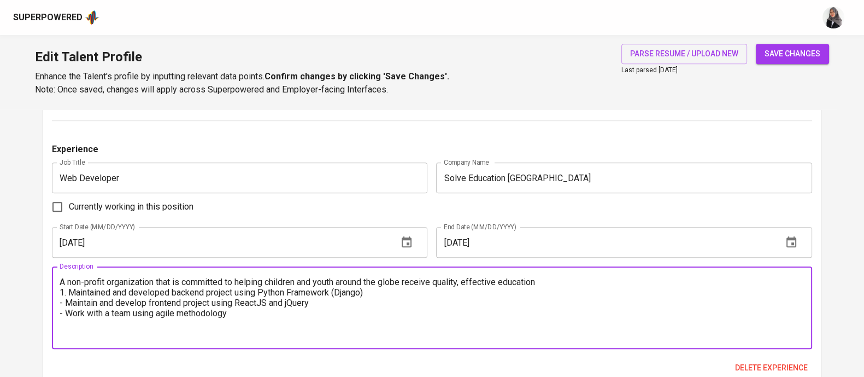
click at [379, 291] on textarea "A non-profit organization that is committed to helping children and youth aroun…" at bounding box center [432, 308] width 745 height 62
click at [572, 284] on textarea "A non-profit organization that is committed to helping children and youth aroun…" at bounding box center [432, 308] width 745 height 62
click at [63, 302] on textarea "A non-profit organization that is committed to helping children and youth aroun…" at bounding box center [432, 308] width 745 height 62
click at [337, 304] on textarea "A non-profit organization that is committed to helping children and youth aroun…" at bounding box center [432, 308] width 745 height 62
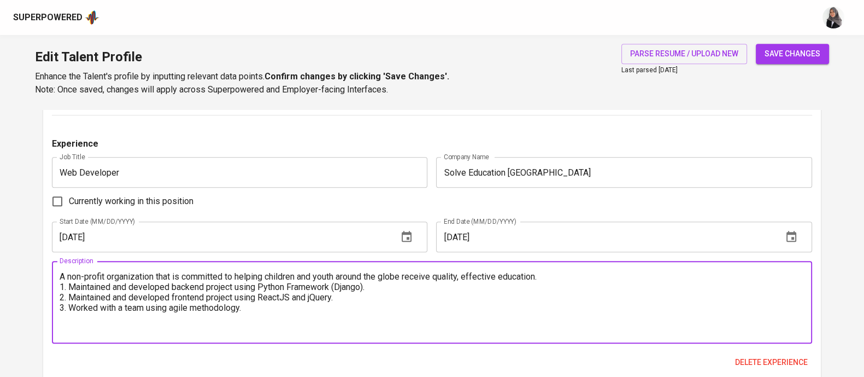
click at [262, 311] on textarea "A non-profit organization that is committed to helping children and youth aroun…" at bounding box center [432, 302] width 745 height 62
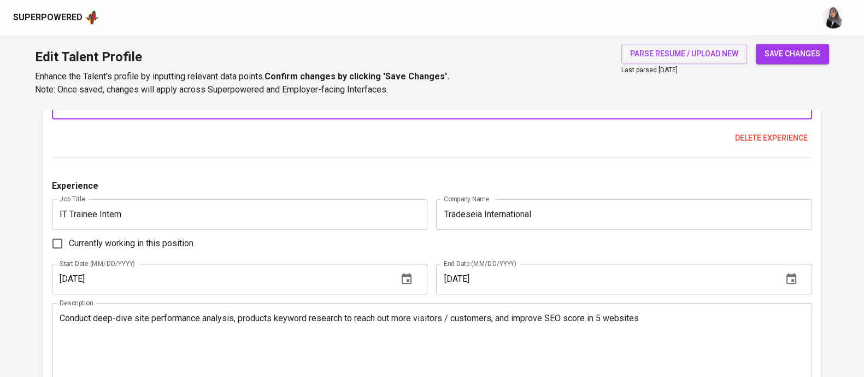
scroll to position [1423, 0]
type textarea "A non-profit organization that is committed to helping children and youth aroun…"
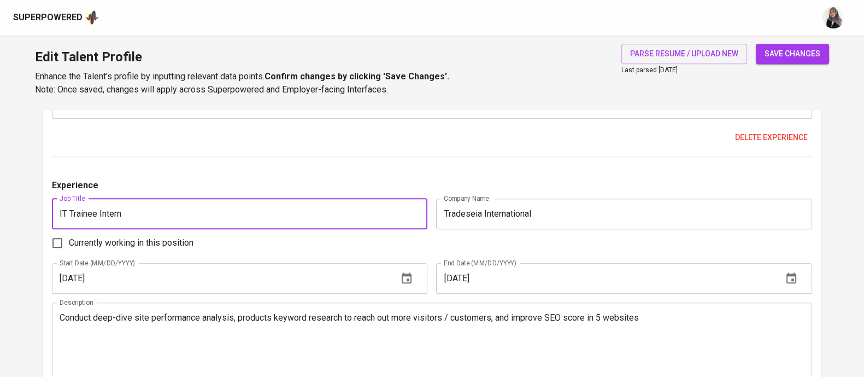
click at [163, 219] on input "IT Trainee Intern" at bounding box center [240, 213] width 376 height 31
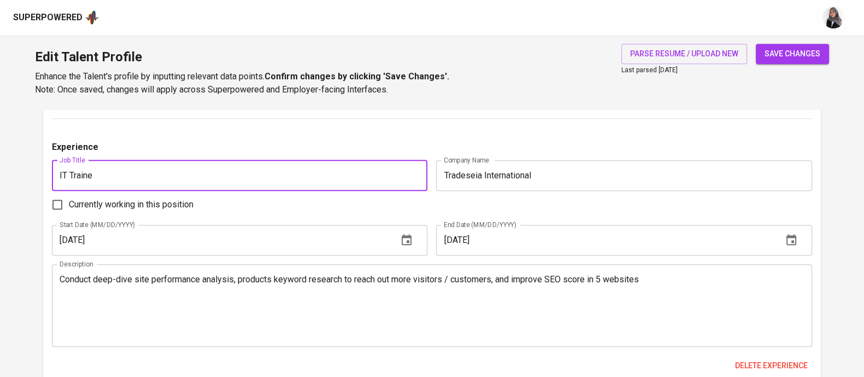
scroll to position [1465, 0]
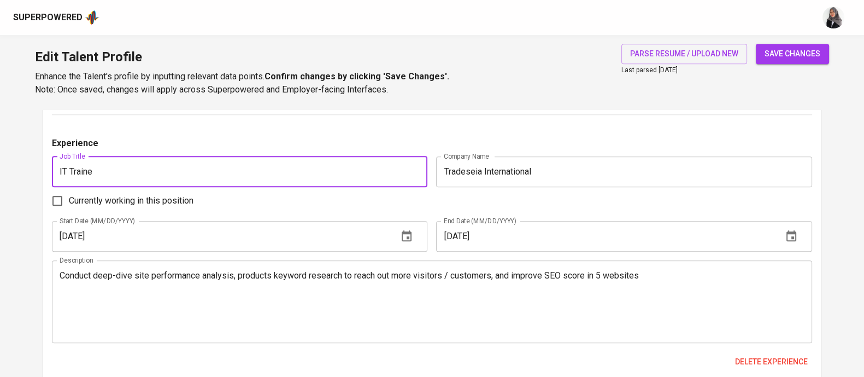
type input "IT Traine"
click at [514, 283] on textarea "Conduct deep-dive site performance analysis, products keyword research to reach…" at bounding box center [432, 301] width 745 height 62
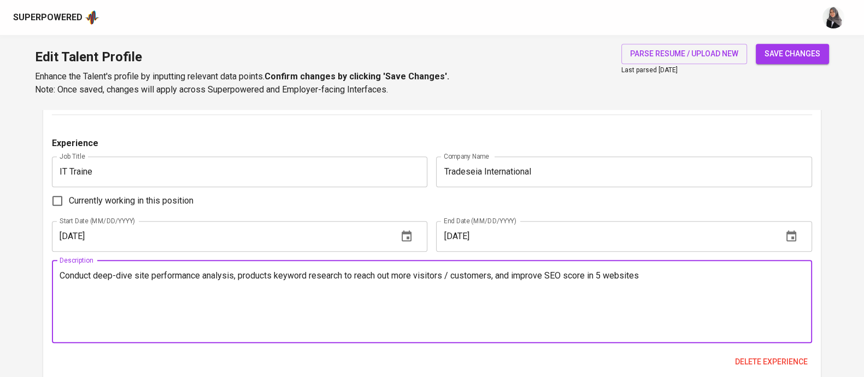
click at [65, 284] on textarea "Conduct deep-dive site performance analysis, products keyword research to reach…" at bounding box center [432, 301] width 745 height 62
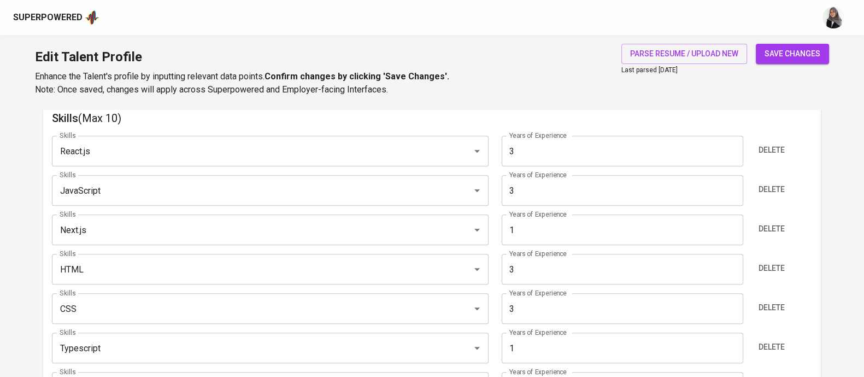
scroll to position [0, 0]
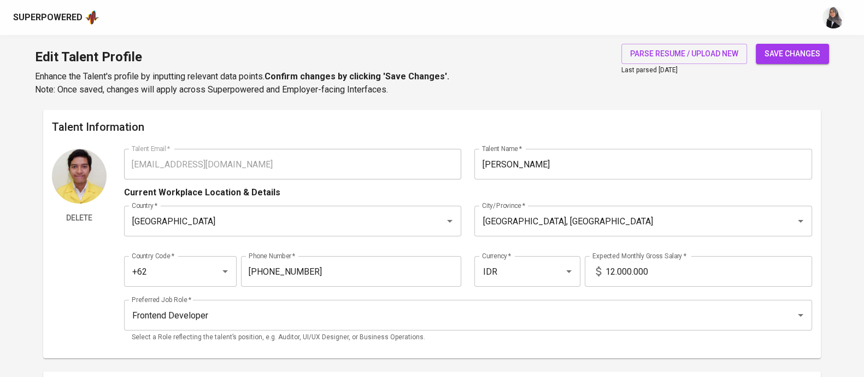
type textarea "Conducted deep-dive site performance analysis, products keyword research to rea…"
click at [795, 54] on span "save changes" at bounding box center [793, 54] width 56 height 14
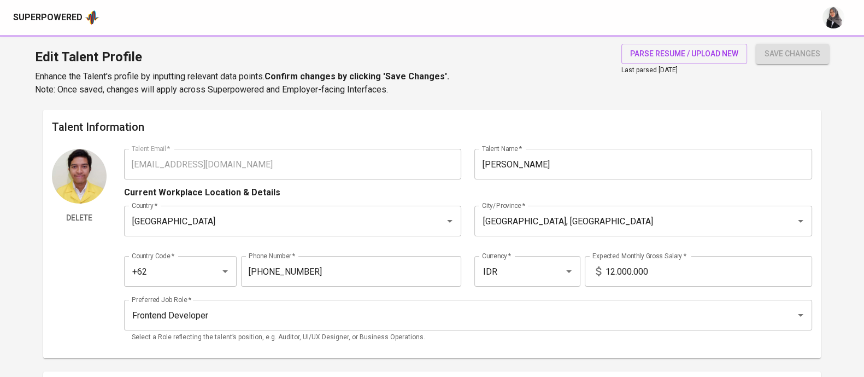
type input "HTML"
type input "CSS"
type input "JavaScript"
type input "3"
type input "React.js"
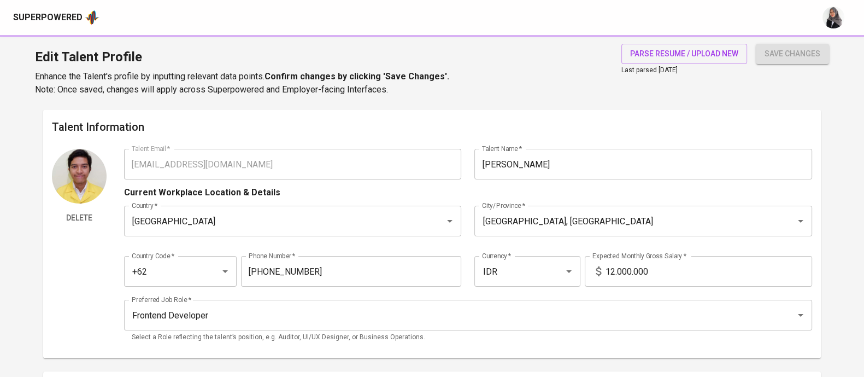
type input "TypeScript"
type input "1"
type input "Next.js"
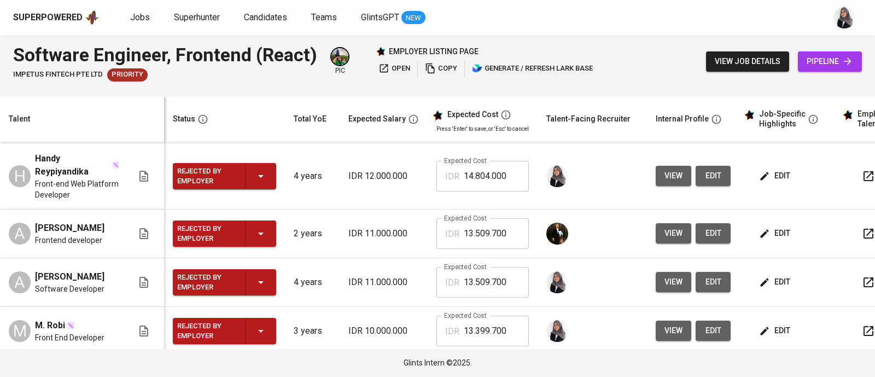
scroll to position [315, 0]
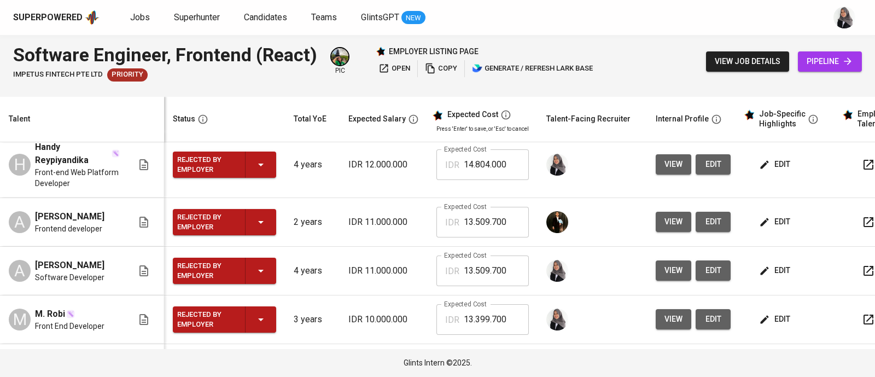
click at [771, 314] on span "edit" at bounding box center [775, 319] width 29 height 14
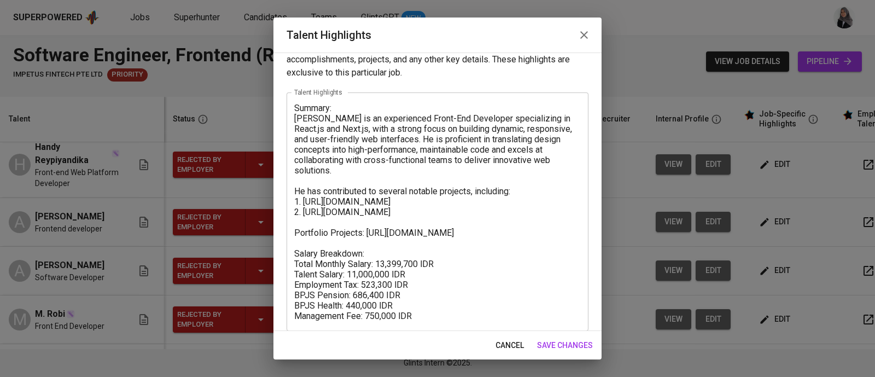
scroll to position [31, 0]
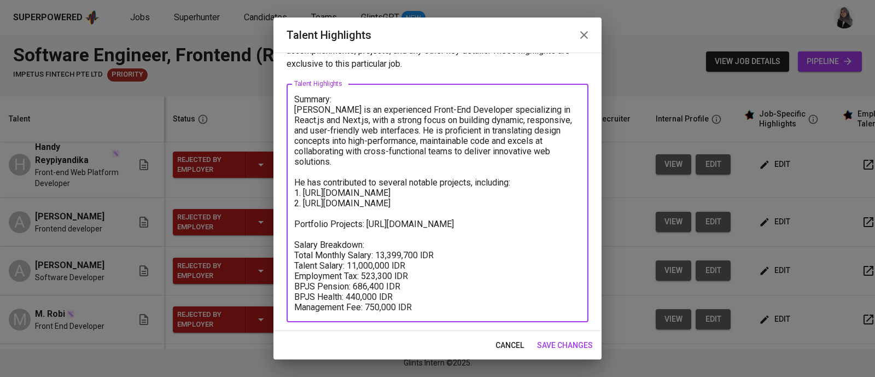
drag, startPoint x: 423, startPoint y: 299, endPoint x: 290, endPoint y: 94, distance: 244.0
click at [290, 94] on div "Summary: Robi is an experienced Front-End Developer specializing in React.js an…" at bounding box center [437, 203] width 302 height 238
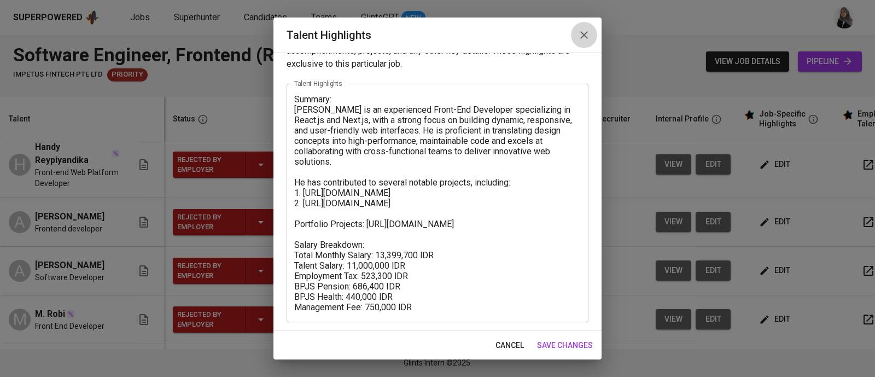
click at [586, 33] on icon "button" at bounding box center [584, 35] width 8 height 8
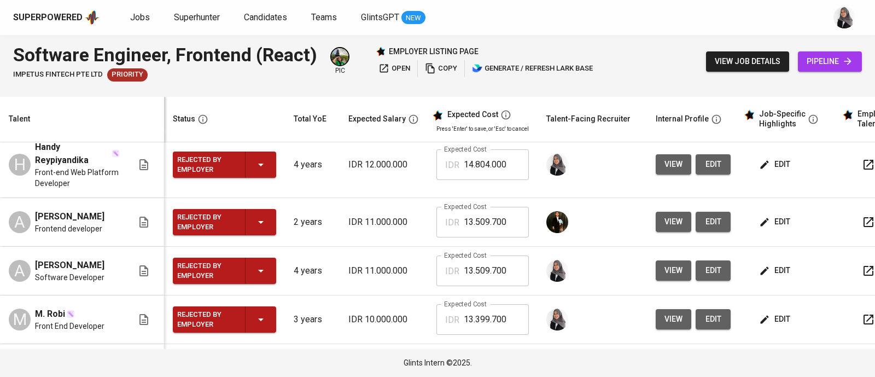
scroll to position [0, 0]
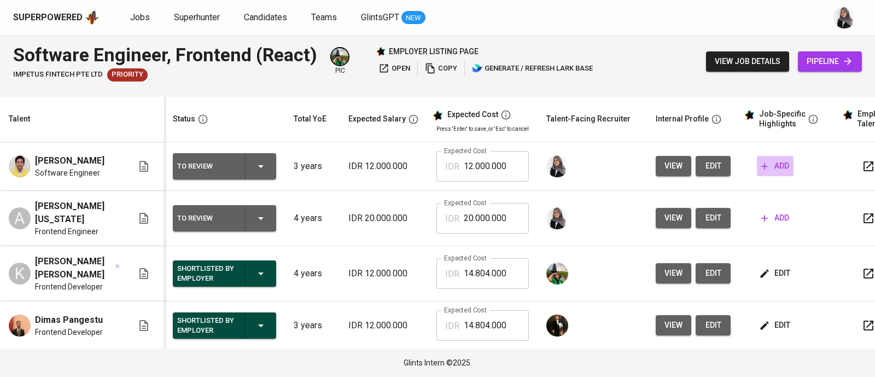
click at [776, 166] on span "add" at bounding box center [775, 166] width 28 height 14
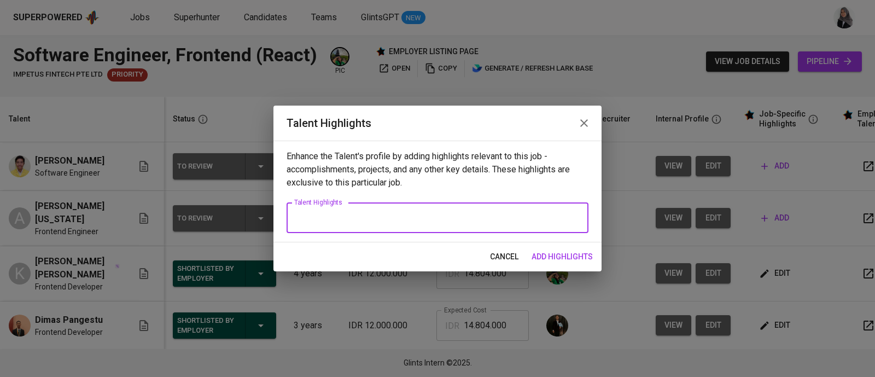
click at [408, 220] on textarea at bounding box center [437, 218] width 286 height 10
paste textarea "Summary: Robi is an experienced Front-End Developer specializing in React.js an…"
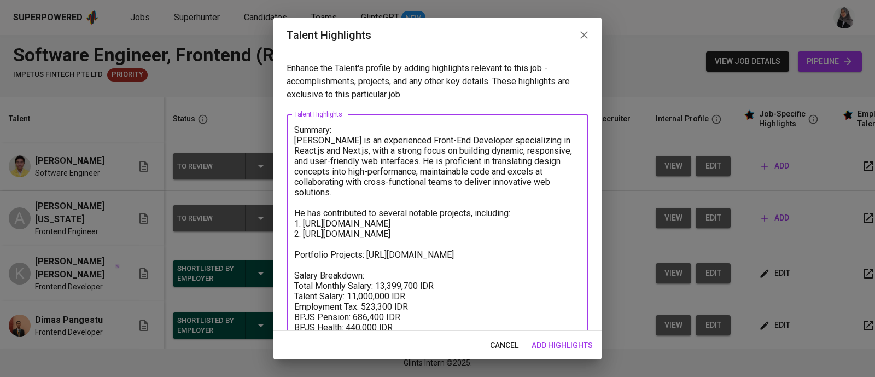
scroll to position [1, 0]
drag, startPoint x: 295, startPoint y: 142, endPoint x: 549, endPoint y: 184, distance: 257.2
click at [549, 184] on textarea "Summary: Robi is an experienced Front-End Developer specializing in React.js an…" at bounding box center [437, 228] width 286 height 208
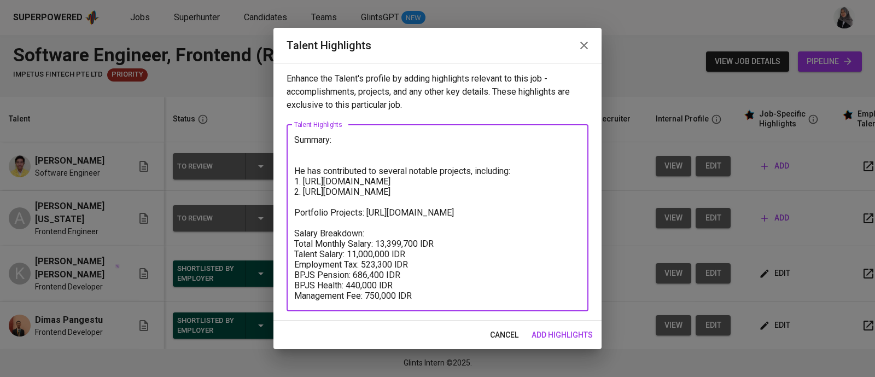
scroll to position [0, 0]
type textarea "Summary: He has contributed to several notable projects, including: 1. https://…"
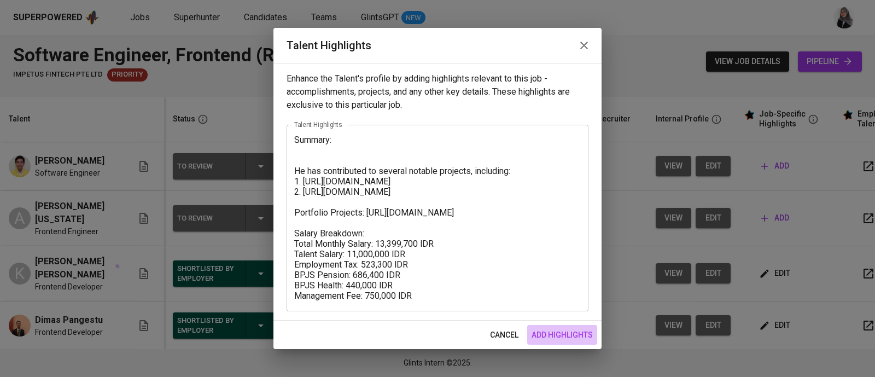
click at [552, 334] on span "add highlights" at bounding box center [561, 335] width 61 height 14
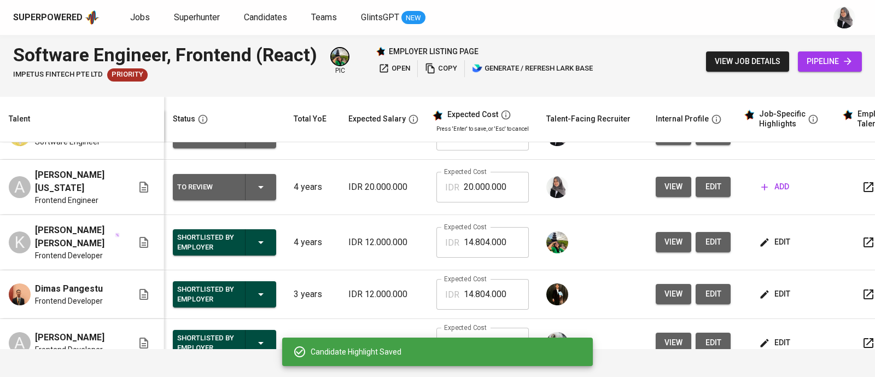
scroll to position [32, 0]
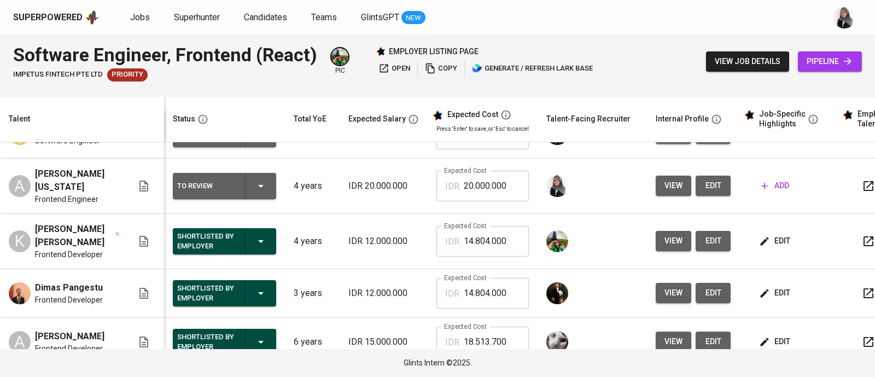
click at [776, 240] on span "edit" at bounding box center [775, 241] width 29 height 14
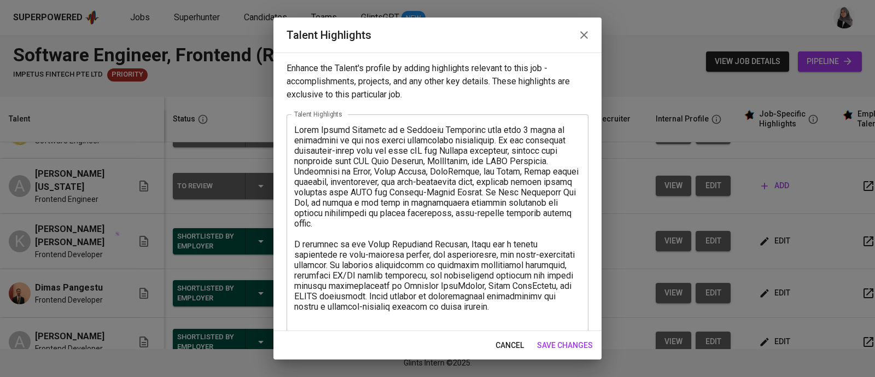
scroll to position [104, 0]
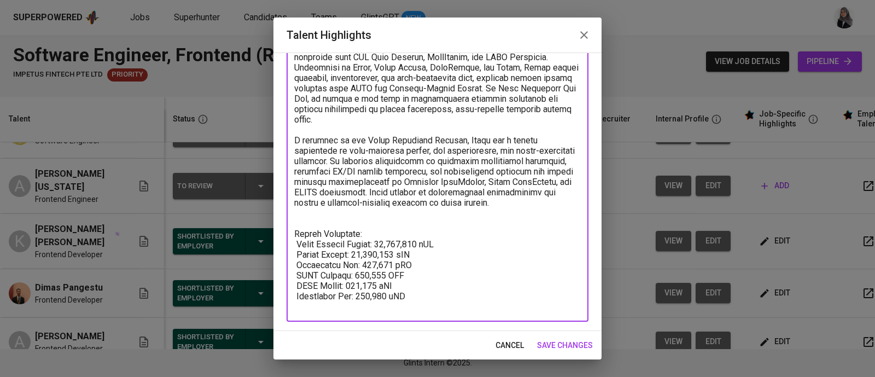
drag, startPoint x: 294, startPoint y: 254, endPoint x: 429, endPoint y: 308, distance: 145.3
click at [429, 308] on textarea at bounding box center [437, 166] width 286 height 291
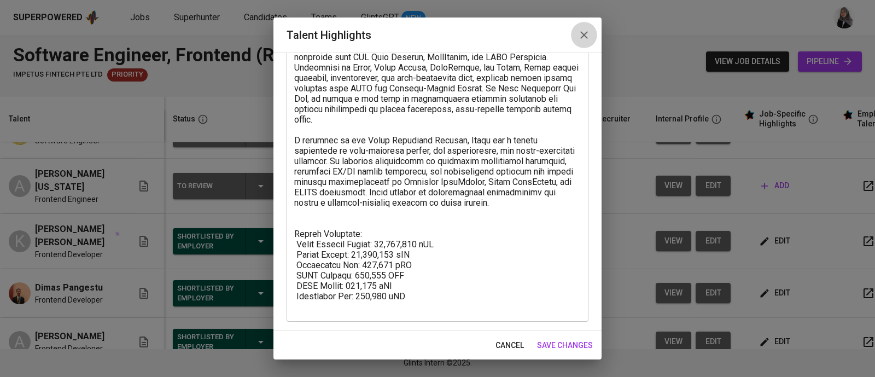
click at [581, 37] on icon "button" at bounding box center [584, 35] width 8 height 8
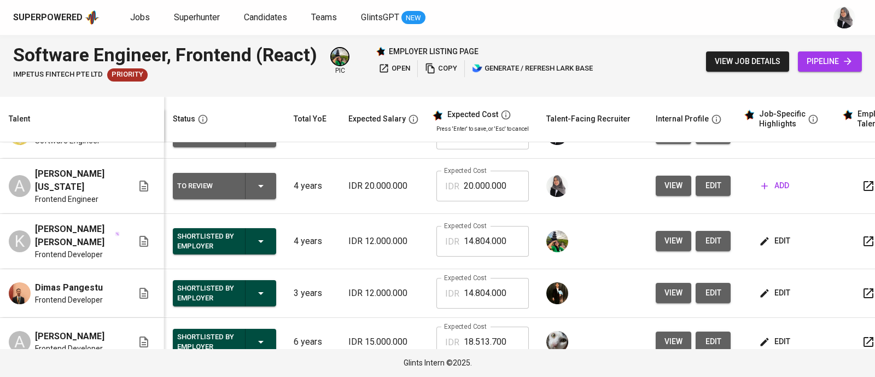
scroll to position [0, 0]
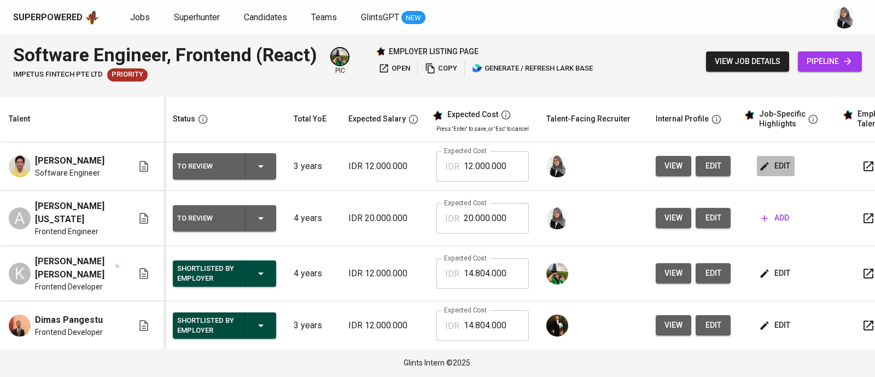
click at [763, 172] on icon "button" at bounding box center [764, 166] width 11 height 11
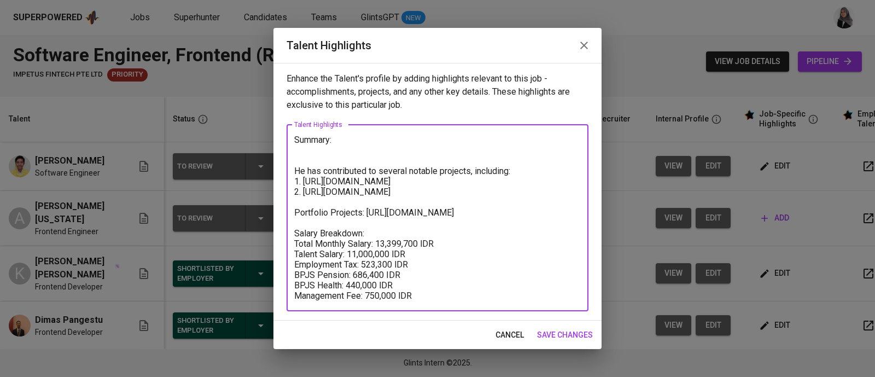
drag, startPoint x: 294, startPoint y: 247, endPoint x: 422, endPoint y: 296, distance: 136.6
click at [422, 296] on textarea "Summary: He has contributed to several notable projects, including: 1. https://…" at bounding box center [437, 217] width 286 height 166
paste textarea "Total Monthly Salary: 14,804,000 lDR Talent Salary: 12,000,000 lDR Employment T…"
type textarea "Summary: He has contributed to several notable projects, including: 1. https://…"
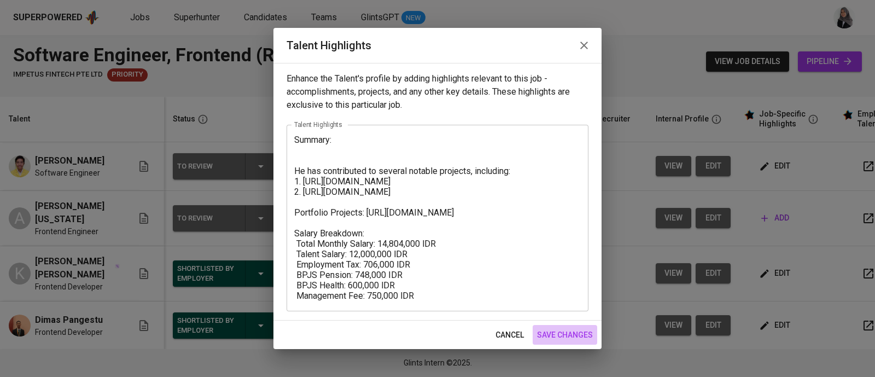
click at [570, 332] on span "save changes" at bounding box center [565, 335] width 56 height 14
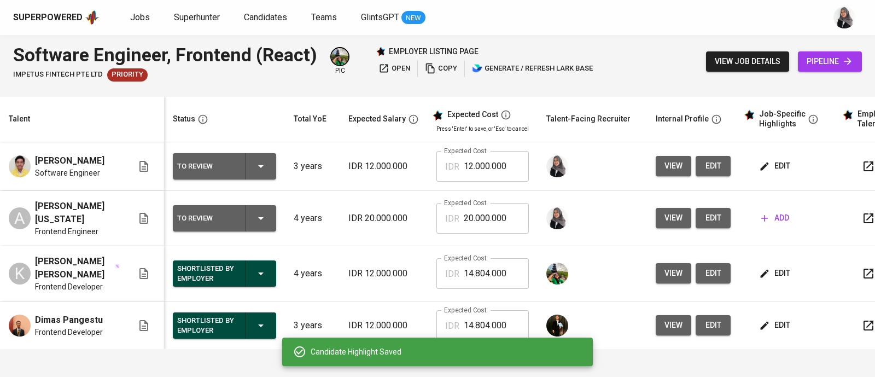
click at [771, 166] on span "edit" at bounding box center [775, 166] width 29 height 14
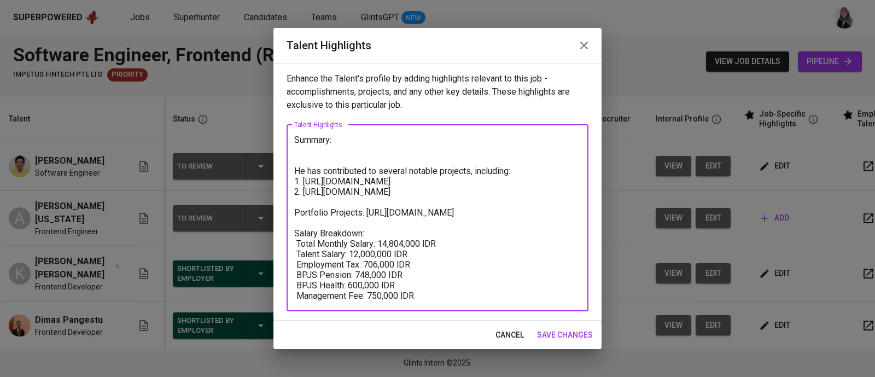
drag, startPoint x: 295, startPoint y: 182, endPoint x: 481, endPoint y: 215, distance: 189.5
click at [481, 215] on textarea "Summary: He has contributed to several notable projects, including: 1. https://…" at bounding box center [437, 217] width 286 height 166
paste textarea "Company Profile of Karenabangunpagi (Nextjs, Postgresql) https://karenabangunpa…"
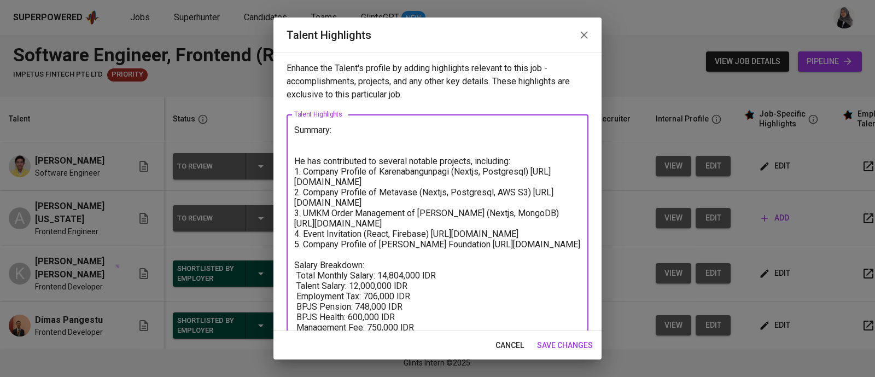
click at [407, 173] on textarea "Summary: He has contributed to several notable projects, including: 1. Company …" at bounding box center [437, 234] width 286 height 218
drag, startPoint x: 295, startPoint y: 171, endPoint x: 420, endPoint y: 179, distance: 124.9
click at [420, 179] on textarea "Summary: He has contributed to several notable projects, including: 1. Company …" at bounding box center [437, 234] width 286 height 218
click at [440, 255] on textarea "Summary: He has contributed to several notable projects, including: 1. Company …" at bounding box center [437, 234] width 286 height 218
paste textarea "1. Company Profile of Karenabangunpagi (Nextjs, Postgresql) https://karenabangu…"
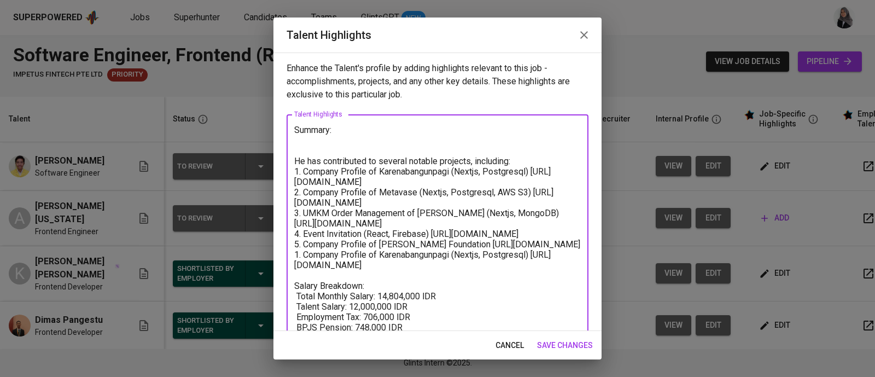
drag, startPoint x: 295, startPoint y: 173, endPoint x: 426, endPoint y: 180, distance: 131.4
click at [426, 180] on textarea "Summary: He has contributed to several notable projects, including: 1. Company …" at bounding box center [437, 244] width 286 height 239
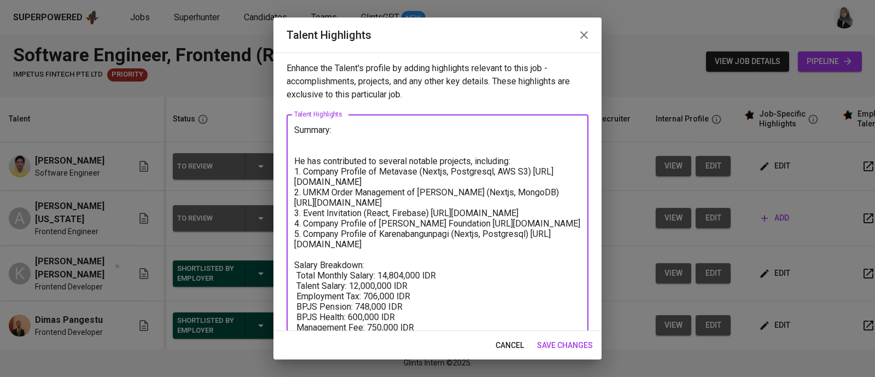
click at [448, 171] on textarea "Summary: He has contributed to several notable projects, including: 1. Company …" at bounding box center [437, 234] width 286 height 218
click at [496, 173] on textarea "Summary: He has contributed to several notable projects, including: 1. Company …" at bounding box center [437, 234] width 286 height 218
click at [488, 192] on textarea "Summary: He has contributed to several notable projects, including: 1. Company …" at bounding box center [437, 234] width 286 height 218
click at [390, 214] on textarea "Summary: He has contributed to several notable projects, including: 1. Company …" at bounding box center [437, 234] width 286 height 218
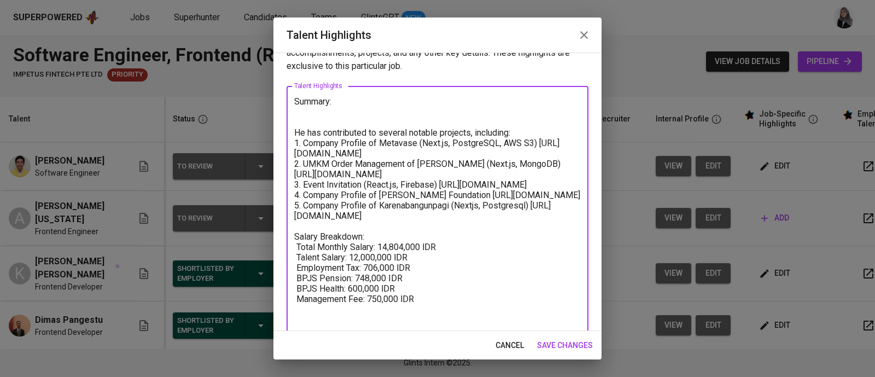
scroll to position [31, 0]
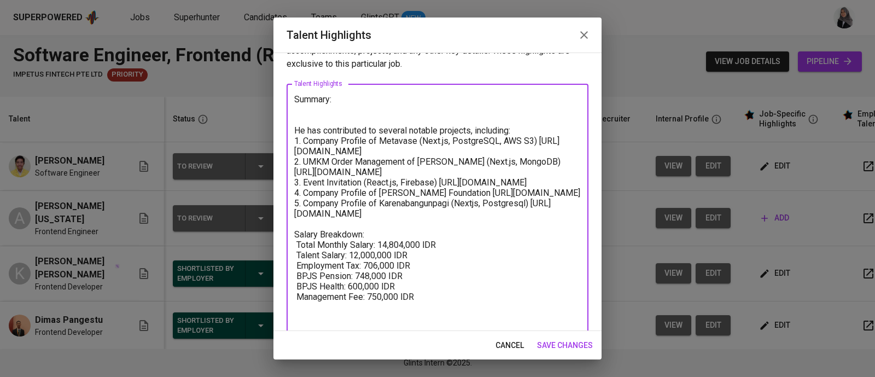
click at [476, 223] on textarea "Summary: He has contributed to several notable projects, including: 1. Company …" at bounding box center [437, 208] width 286 height 229
click at [530, 225] on textarea "Summary: He has contributed to several notable projects, including: 1. Company …" at bounding box center [437, 208] width 286 height 229
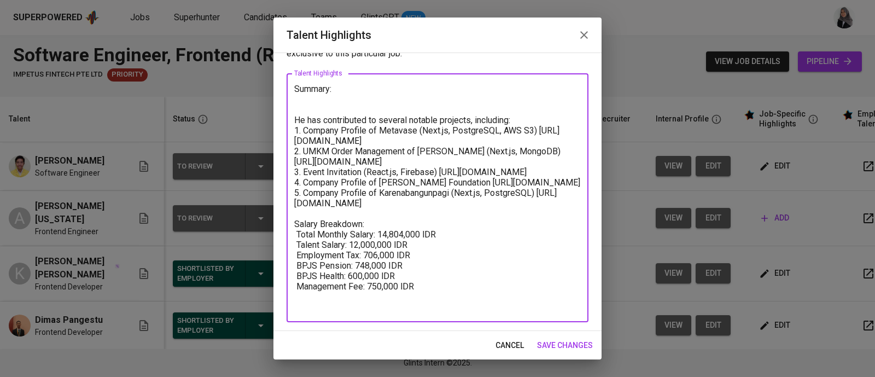
click at [426, 307] on textarea "Summary: He has contributed to several notable projects, including: 1. Company …" at bounding box center [437, 198] width 286 height 229
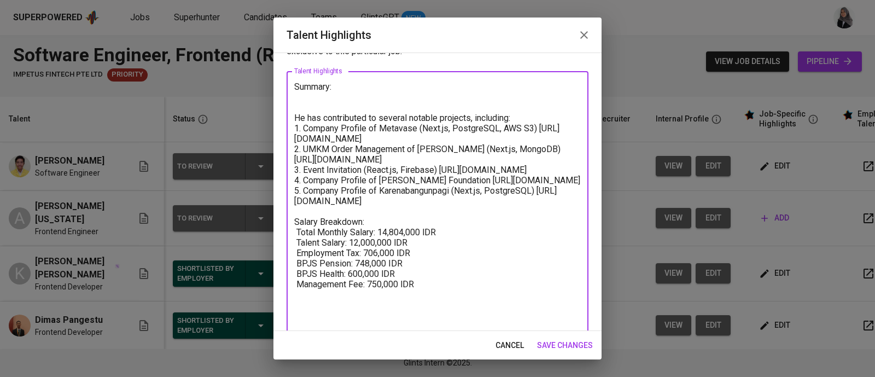
scroll to position [53, 0]
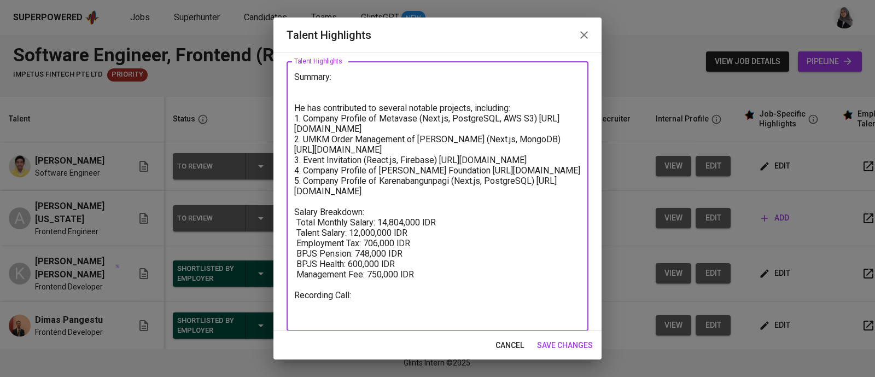
paste textarea "https://glints.sg.larksuite.com/minutes/obsg8me7t1r27p443kc83zq5?from=from_copy…"
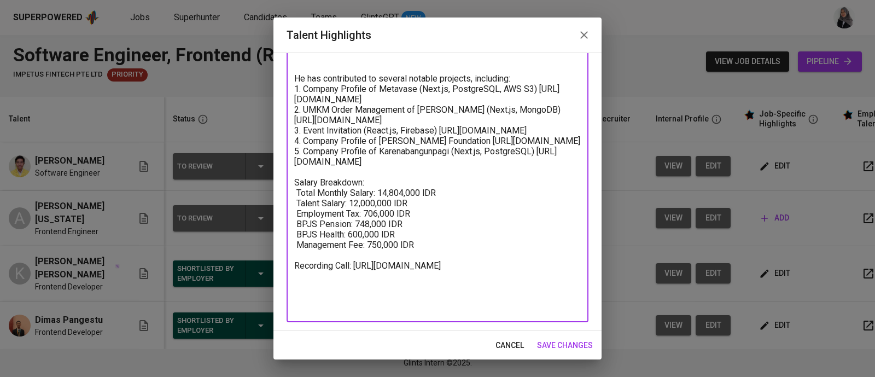
scroll to position [0, 0]
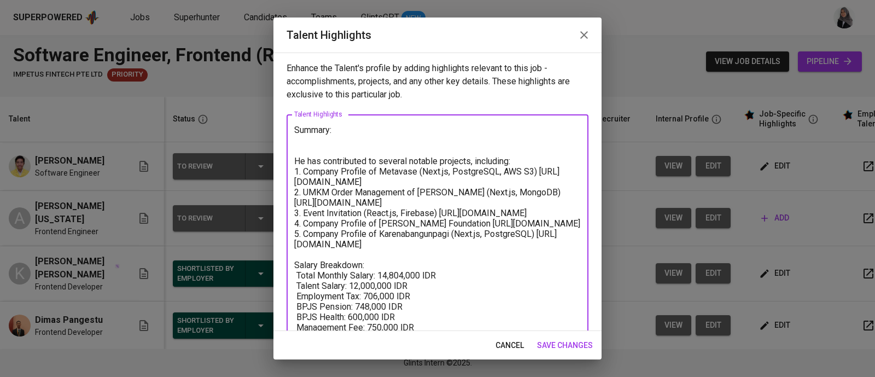
click at [329, 151] on textarea "Summary: He has contributed to several notable projects, including: 1. Company …" at bounding box center [437, 260] width 286 height 270
click at [300, 138] on textarea "Summary: He has contributed to several notable projects, including: 1. Company …" at bounding box center [437, 260] width 286 height 270
type textarea "Summary: He has contributed to several notable projects, including: 1. Company …"
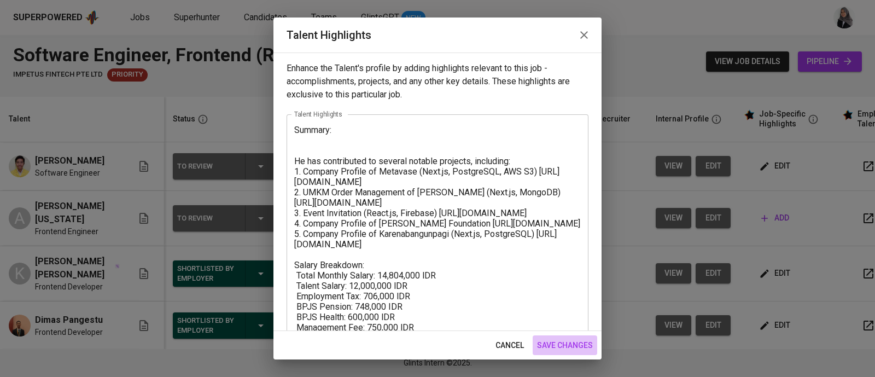
click at [568, 342] on span "save changes" at bounding box center [565, 345] width 56 height 14
click at [550, 177] on img at bounding box center [557, 166] width 22 height 22
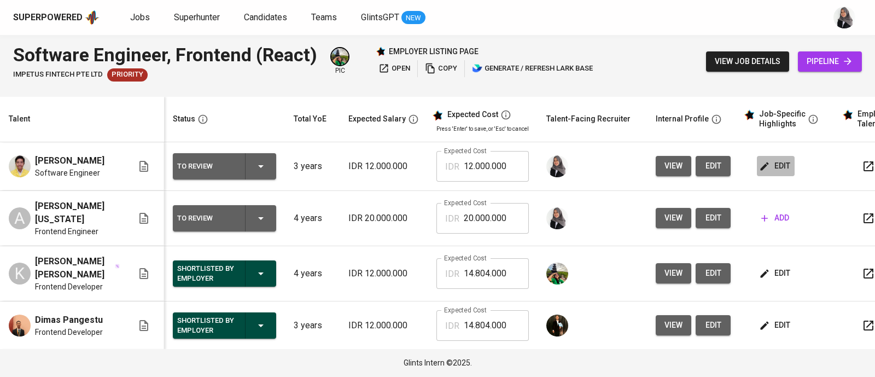
click at [777, 166] on span "edit" at bounding box center [775, 166] width 29 height 14
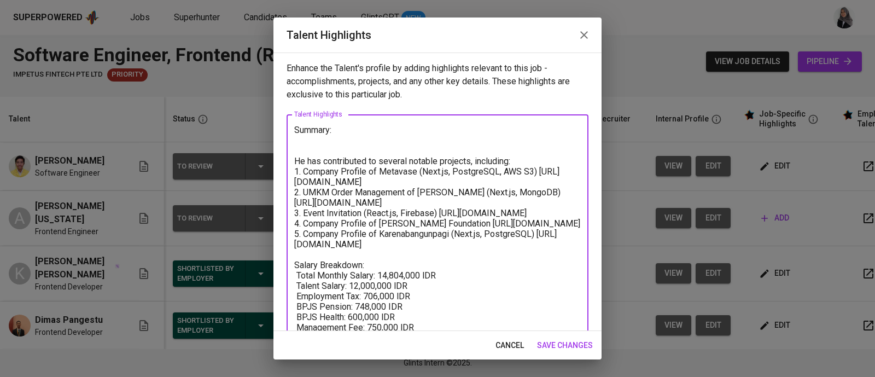
click at [515, 209] on textarea "Summary: He has contributed to several notable projects, including: 1. Company …" at bounding box center [437, 260] width 286 height 270
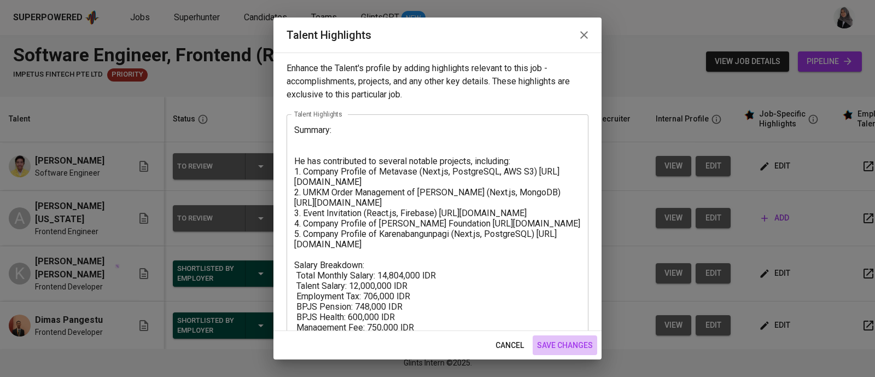
click at [563, 343] on span "save changes" at bounding box center [565, 345] width 56 height 14
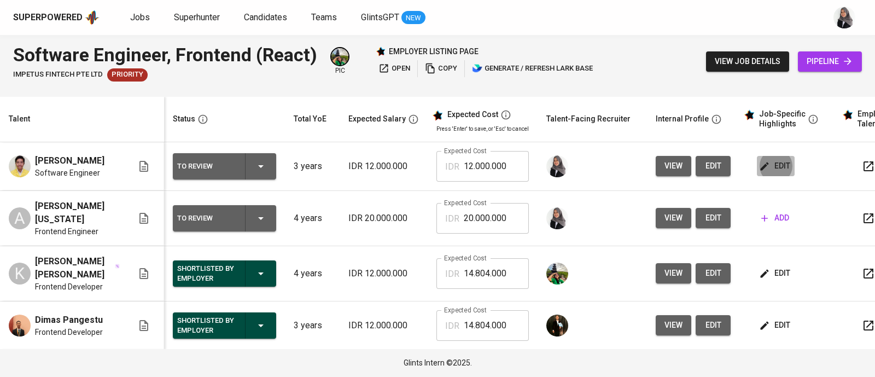
click at [782, 169] on span "edit" at bounding box center [775, 166] width 29 height 14
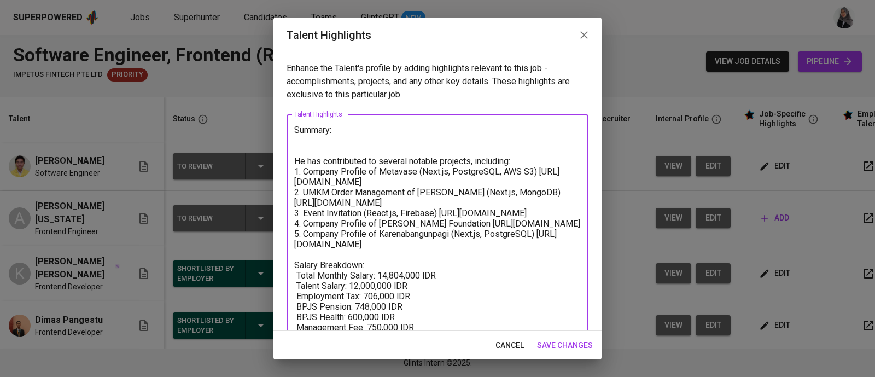
click at [321, 146] on textarea "Summary: He has contributed to several notable projects, including: 1. Company …" at bounding box center [437, 260] width 286 height 270
click at [300, 138] on textarea "Summary: He has contributed to several notable projects, including: 1. Company …" at bounding box center [437, 260] width 286 height 270
paste textarea "Fauzi is a skilled Frontend Developer with 3 years of professional experience d…"
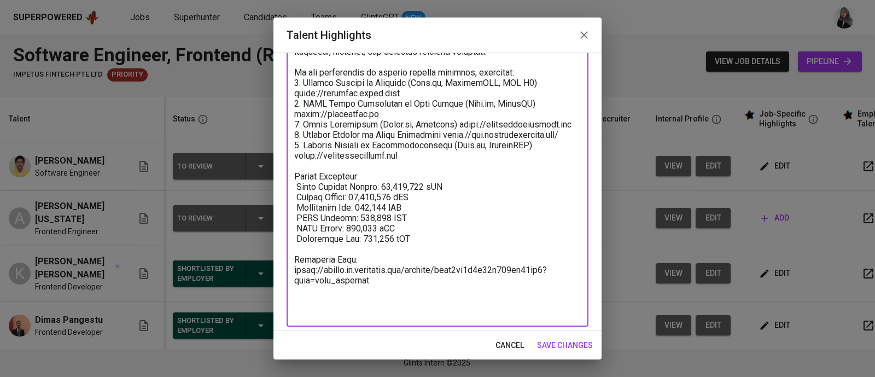
scroll to position [208, 0]
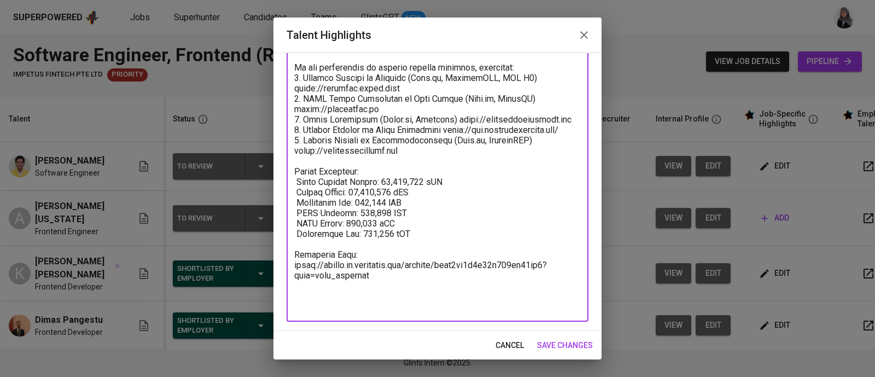
type textarea "Summary: Fauzi is a skilled Frontend Developer with 3 years of professional exp…"
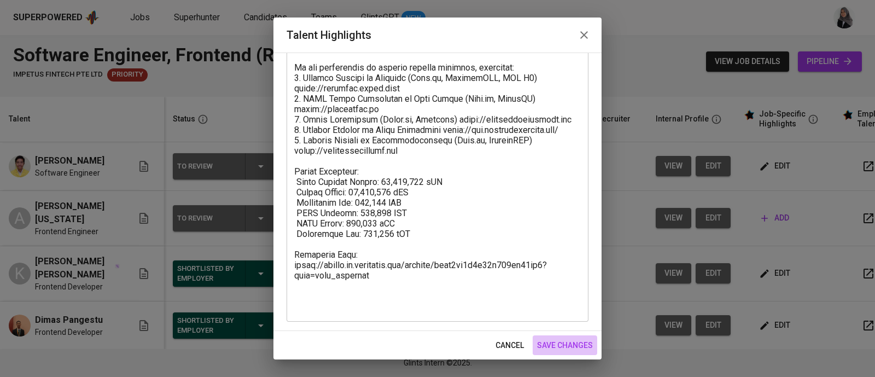
click at [555, 342] on span "save changes" at bounding box center [565, 345] width 56 height 14
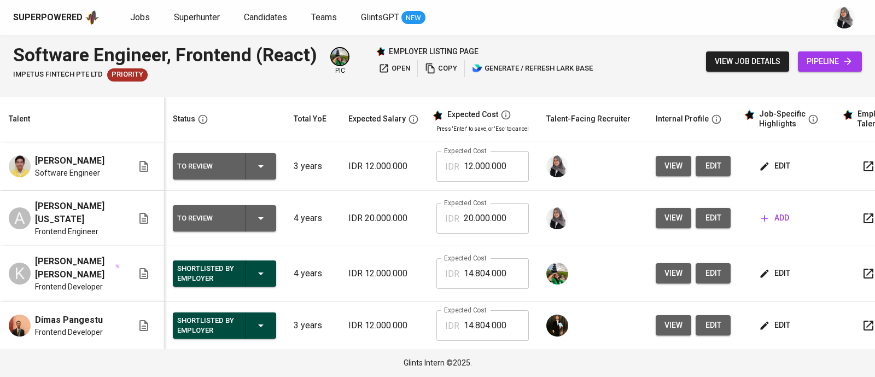
click at [554, 39] on div "Software Engineer, Frontend (React) IMPETUS FINTECH PTE LTD Priority pic employ…" at bounding box center [437, 61] width 875 height 53
click at [708, 213] on button "edit" at bounding box center [712, 218] width 35 height 20
drag, startPoint x: 511, startPoint y: 266, endPoint x: 436, endPoint y: 283, distance: 77.3
click at [436, 283] on div "IDR 14.804.000 Expected Cost" at bounding box center [482, 273] width 92 height 31
drag, startPoint x: 510, startPoint y: 172, endPoint x: 448, endPoint y: 183, distance: 62.1
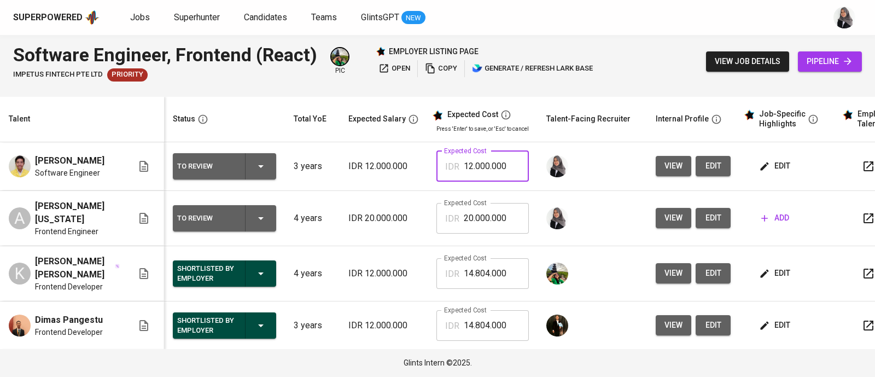
click at [448, 182] on div "IDR 12.000.000 Expected Cost" at bounding box center [482, 166] width 92 height 31
paste input "4.804"
type input "14.804.000"
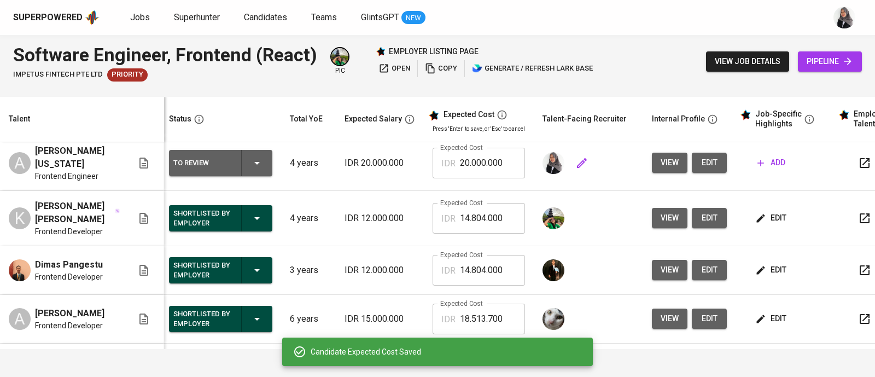
scroll to position [0, 0]
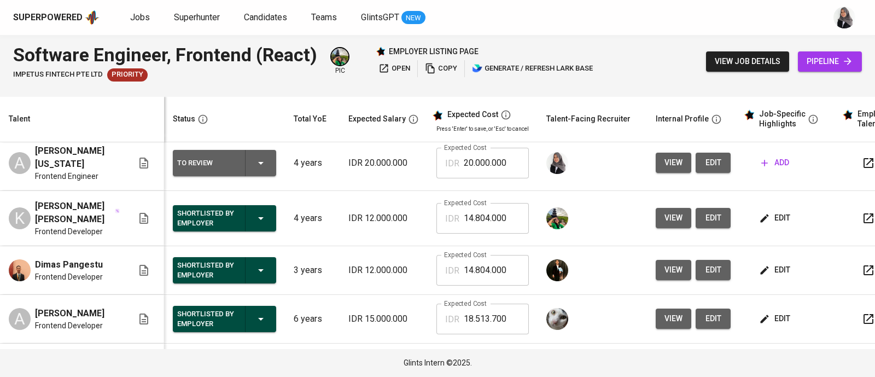
click at [523, 15] on div "Superpowered Jobs Superhunter Candidates Teams GlintsGPT NEW" at bounding box center [420, 17] width 814 height 16
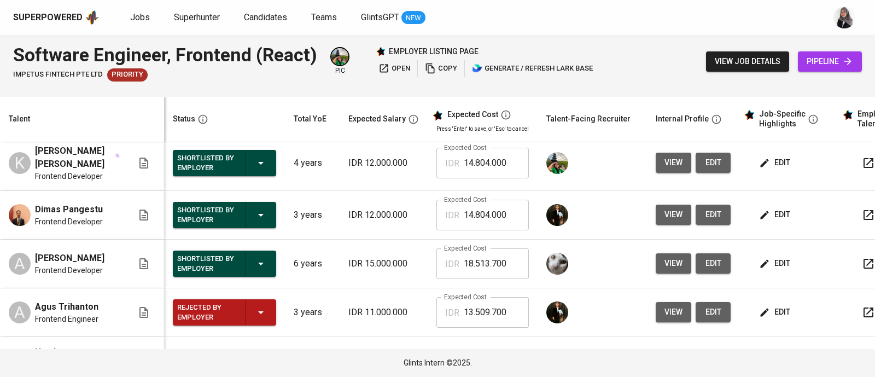
scroll to position [117, 0]
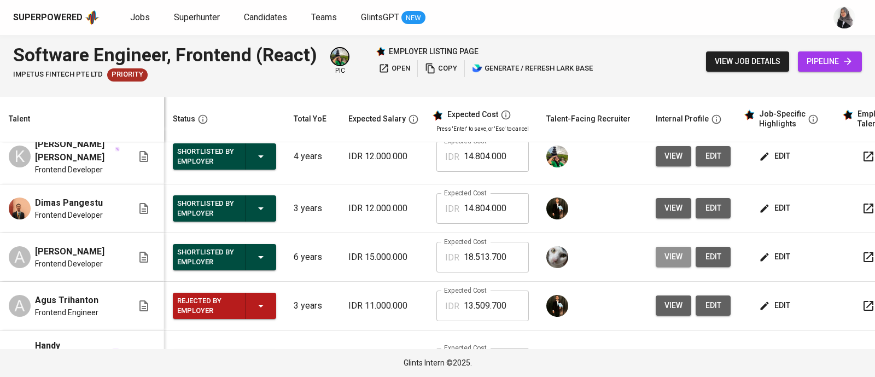
click at [680, 250] on button "view" at bounding box center [674, 257] width 36 height 20
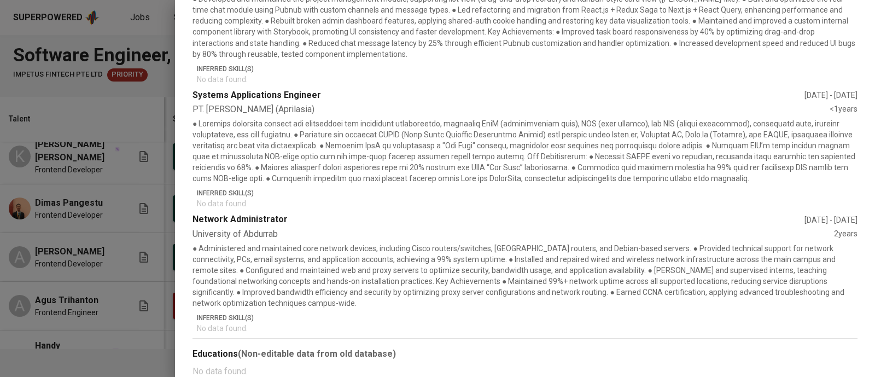
scroll to position [0, 0]
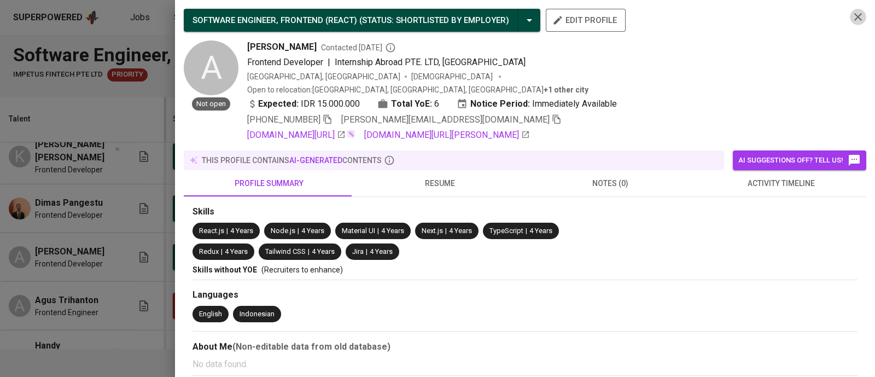
click at [851, 15] on icon "button" at bounding box center [857, 16] width 13 height 13
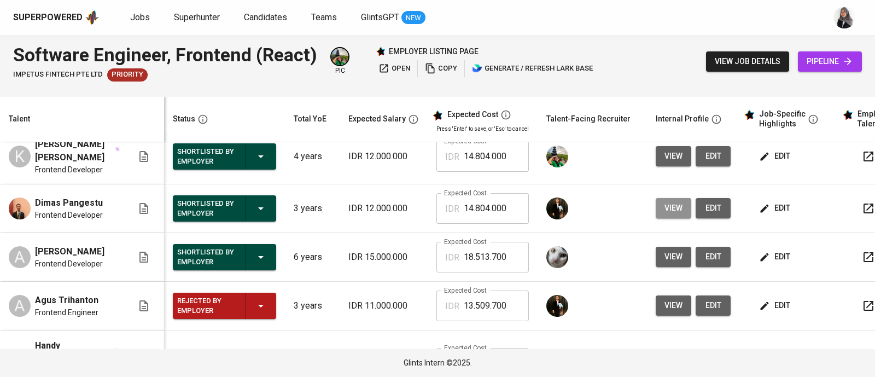
click at [667, 206] on span "view" at bounding box center [673, 208] width 18 height 14
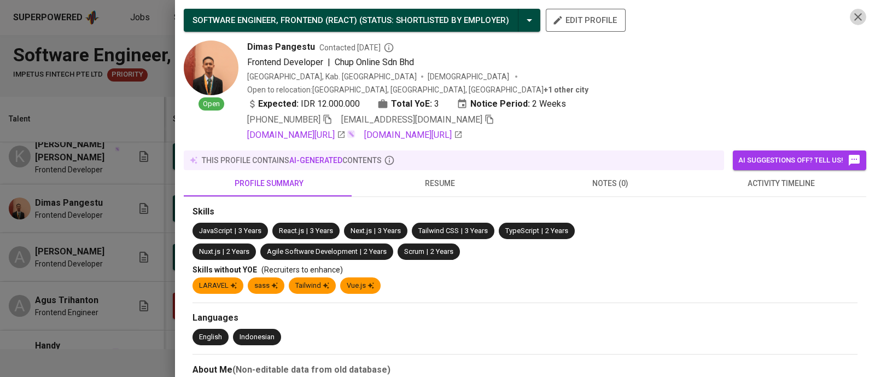
click at [851, 17] on icon "button" at bounding box center [857, 16] width 13 height 13
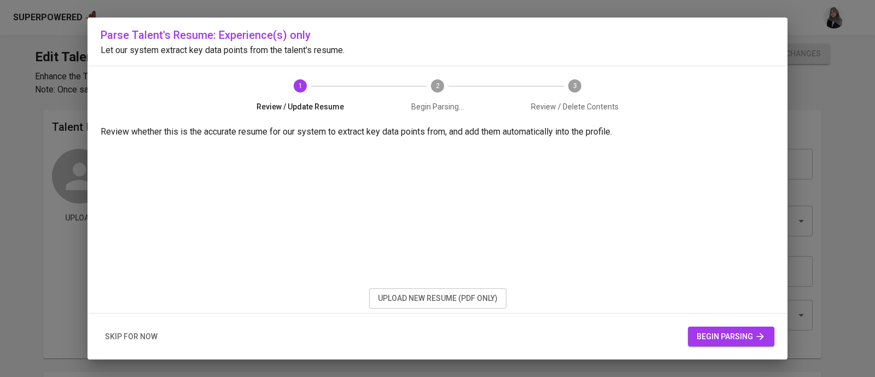
click at [622, 63] on div "Parse Talent's Resume: Experience(s) only Let our system extract key data point…" at bounding box center [437, 41] width 700 height 48
click at [424, 300] on span "upload new resume (pdf only)" at bounding box center [438, 298] width 120 height 14
click at [145, 335] on span "skip for now" at bounding box center [131, 337] width 52 height 14
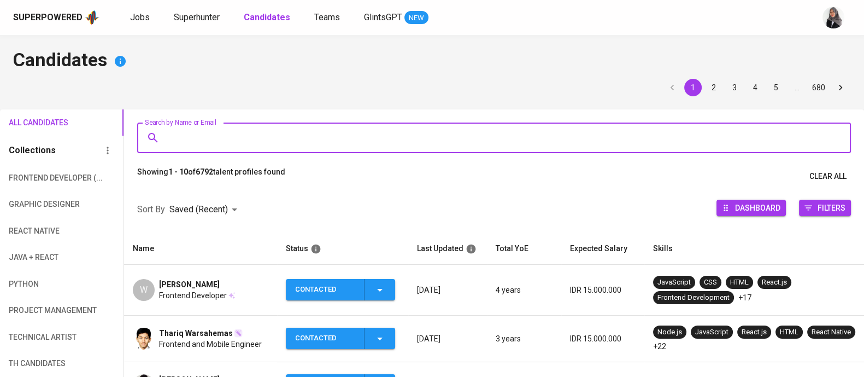
click at [406, 143] on input "Search by Name or Email" at bounding box center [497, 137] width 666 height 21
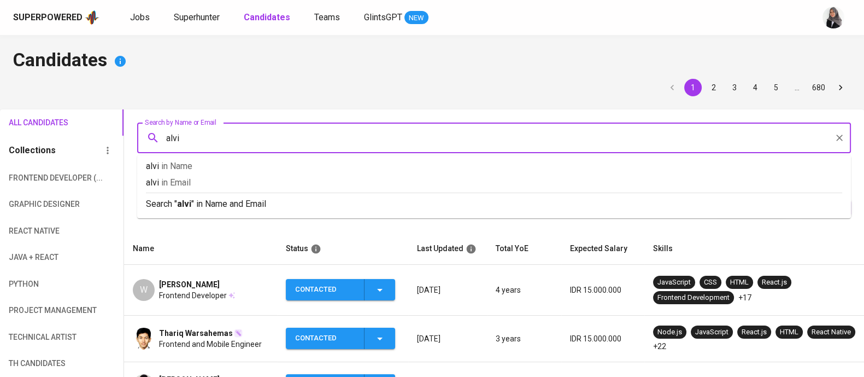
type input "[PERSON_NAME]"
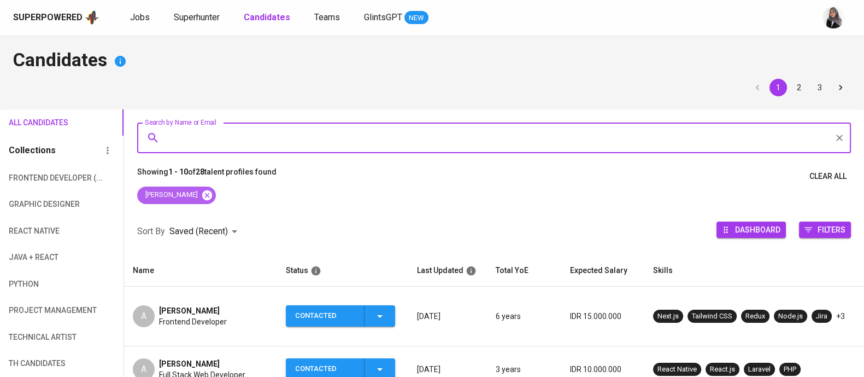
click at [202, 192] on icon at bounding box center [207, 195] width 10 height 10
